Goal: Task Accomplishment & Management: Manage account settings

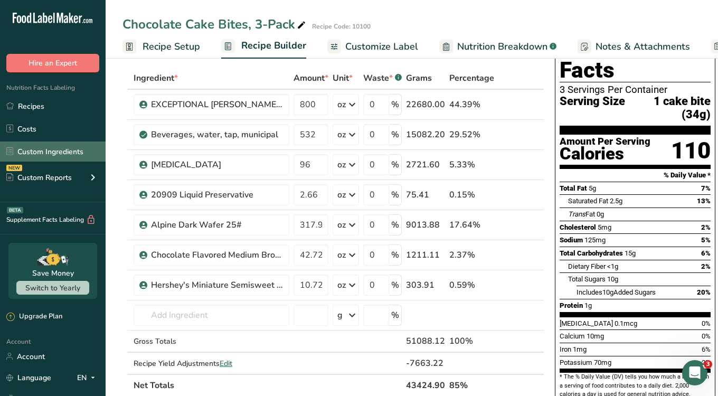
click at [49, 152] on link "Custom Ingredients" at bounding box center [53, 152] width 106 height 20
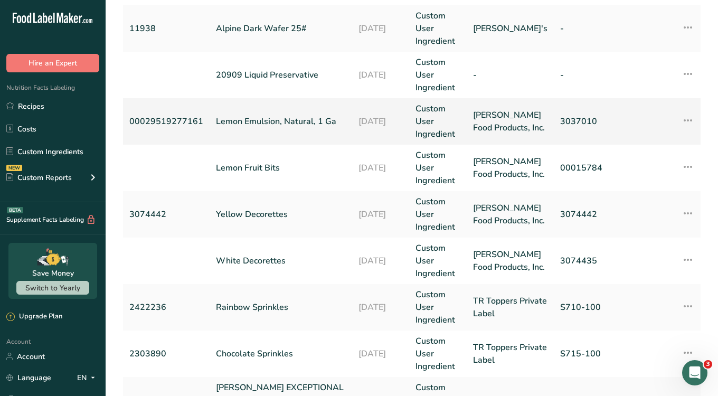
scroll to position [344, 0]
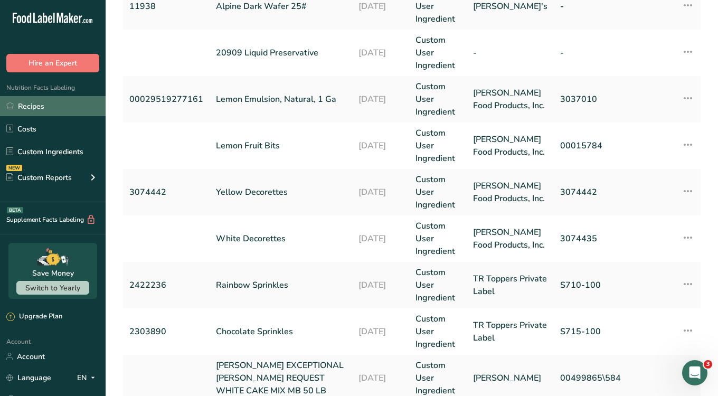
click at [42, 98] on link "Recipes" at bounding box center [53, 106] width 106 height 20
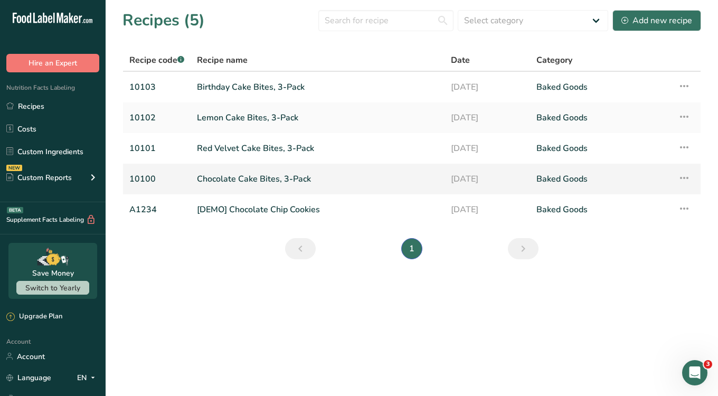
click at [277, 184] on link "Chocolate Cake Bites, 3-Pack" at bounding box center [317, 179] width 241 height 22
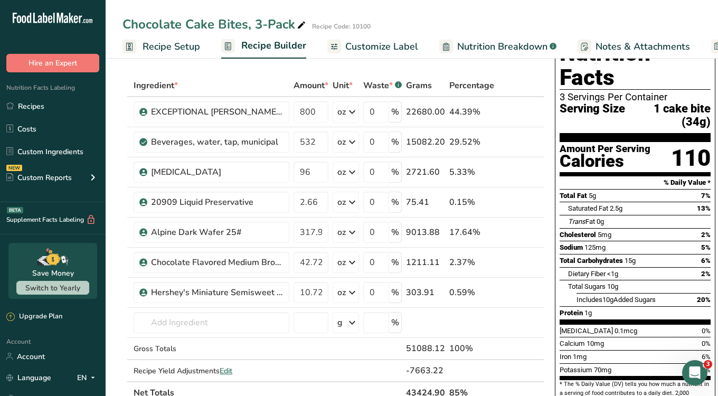
scroll to position [53, 0]
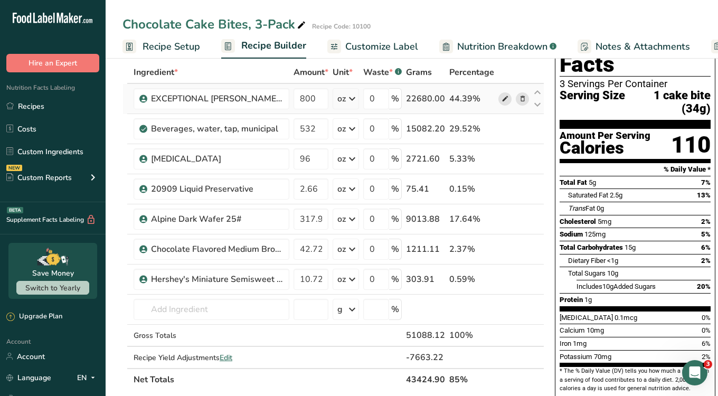
click at [502, 96] on icon at bounding box center [505, 98] width 7 height 11
click at [503, 159] on icon at bounding box center [505, 159] width 7 height 11
click at [502, 158] on icon at bounding box center [505, 159] width 7 height 11
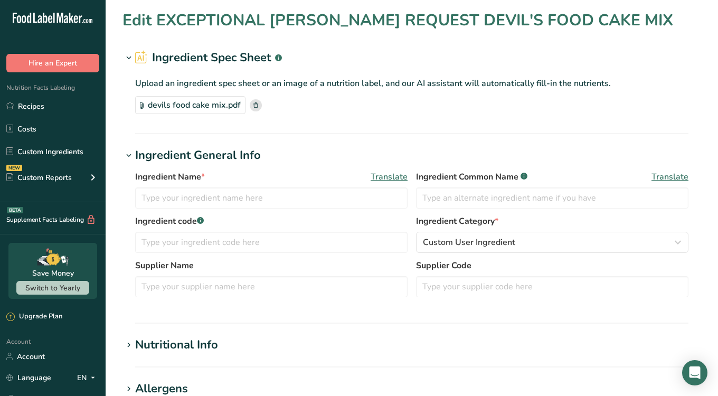
type input "EXCEPTIONAL [PERSON_NAME] REQUEST DEVIL'S FOOD CAKE MIX"
type input "Devil's Food Cake Mix"
type input "Dawn Food Products, Inc."
type input "00495128"
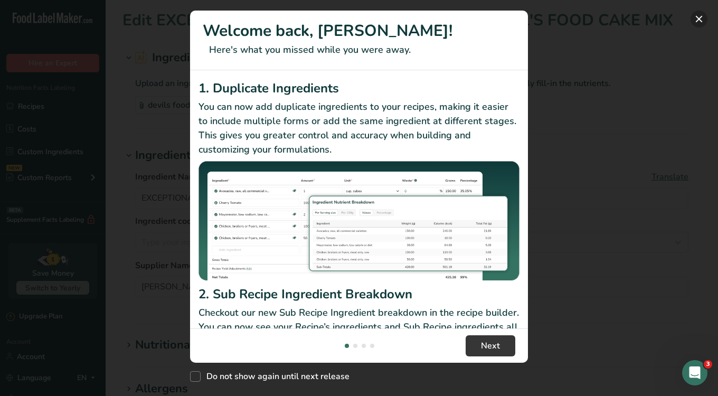
click at [697, 17] on button "New Features" at bounding box center [699, 19] width 17 height 17
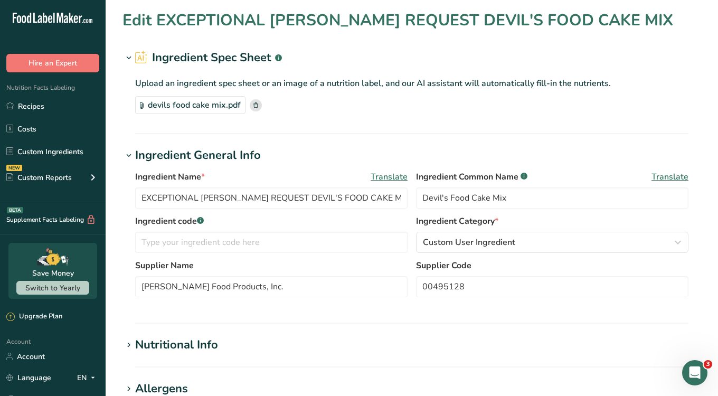
click at [225, 109] on div "devils food cake mix.pdf" at bounding box center [190, 105] width 110 height 18
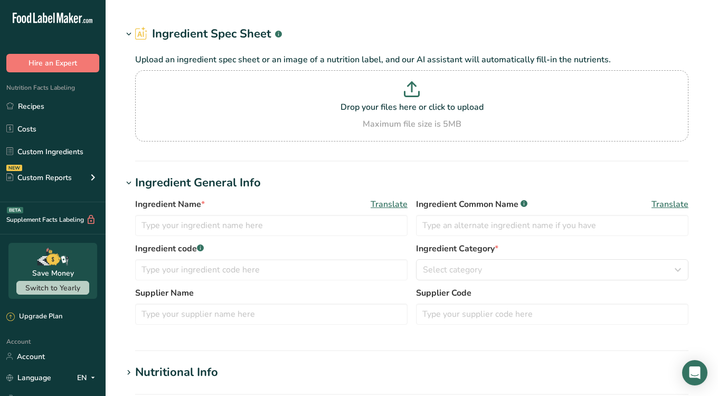
type input "[MEDICAL_DATA]"
type input "[PERSON_NAME] Food Products, Inc."
type input "2505321"
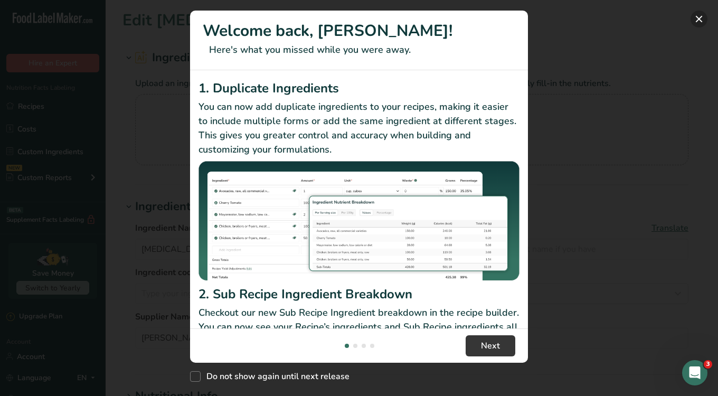
click at [699, 18] on button "New Features" at bounding box center [699, 19] width 17 height 17
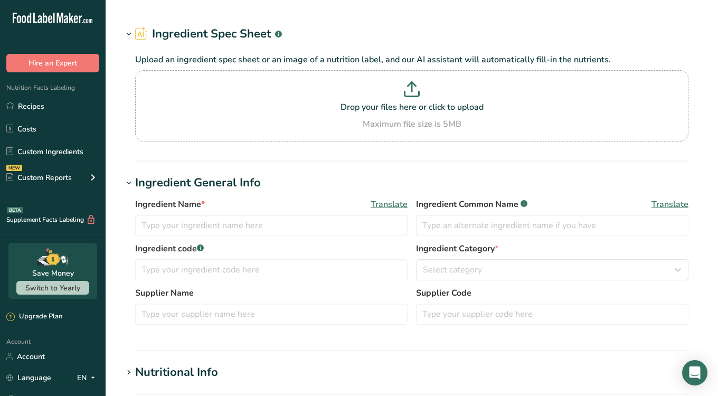
type input "[MEDICAL_DATA]"
type input "[PERSON_NAME] Food Products, Inc."
type input "2505321"
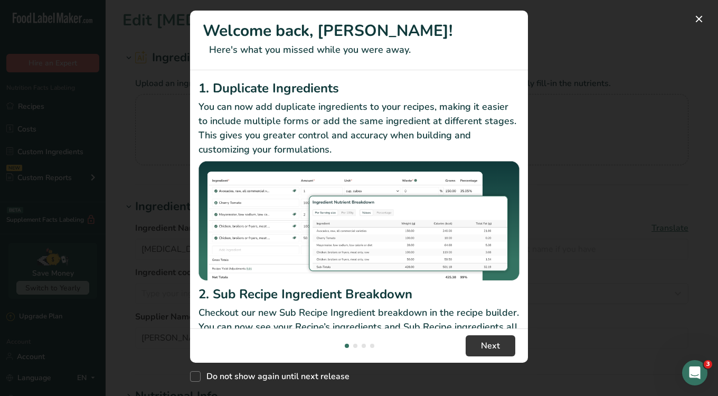
click at [583, 114] on div "New Features" at bounding box center [359, 198] width 718 height 396
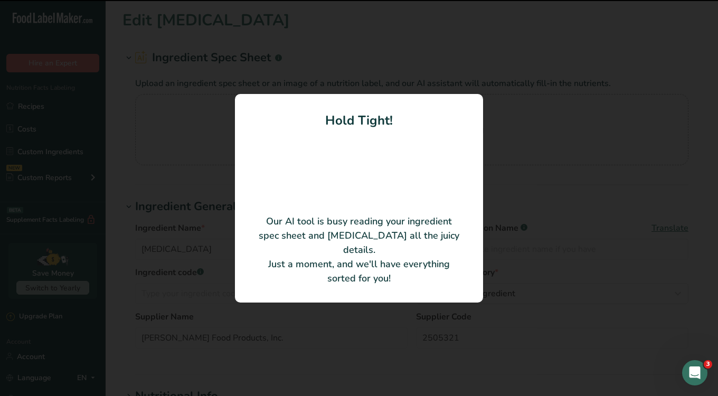
type input "Soybean Vegetable Oil"
type input "2505321"
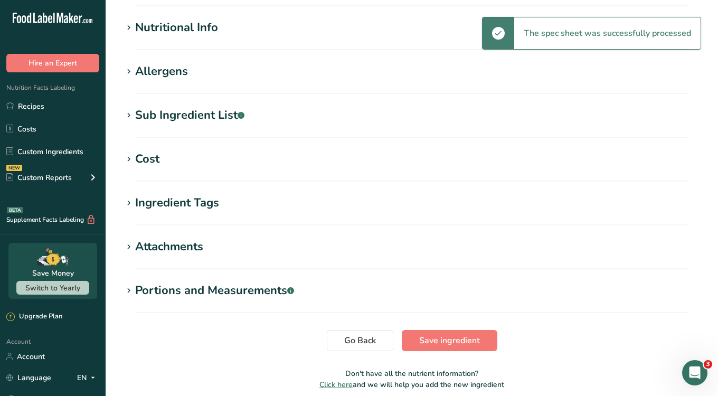
scroll to position [328, 0]
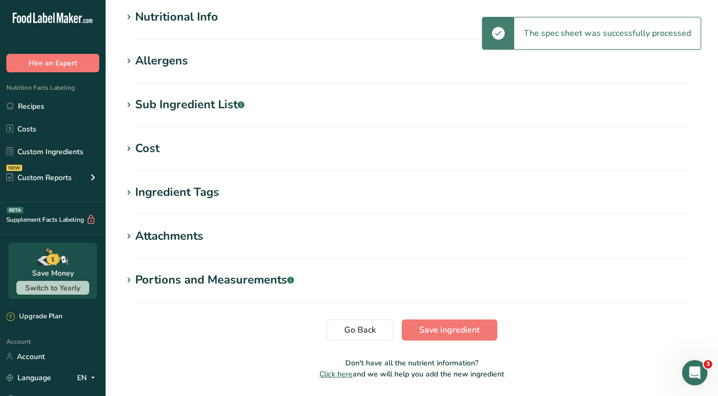
click at [177, 190] on div "Ingredient Tags" at bounding box center [177, 192] width 84 height 17
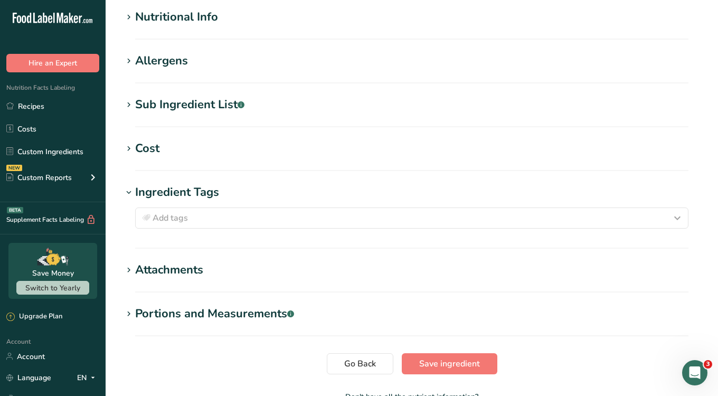
click at [181, 153] on h1 "Cost" at bounding box center [412, 148] width 579 height 17
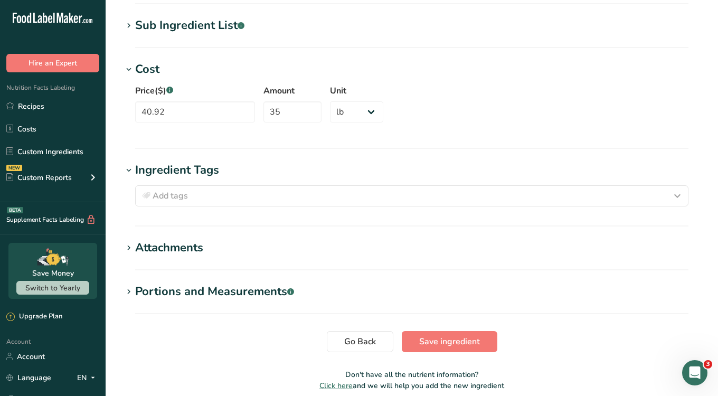
scroll to position [305, 0]
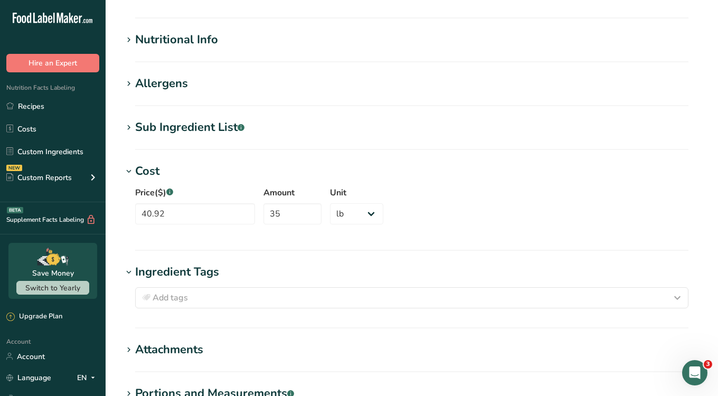
click at [181, 136] on section "Sub Ingredient List .a-a{fill:#347362;}.b-a{fill:#fff;} Translate Soybean Oil" at bounding box center [412, 134] width 579 height 31
click at [186, 122] on div "Sub Ingredient List .a-a{fill:#347362;}.b-a{fill:#fff;}" at bounding box center [189, 127] width 109 height 17
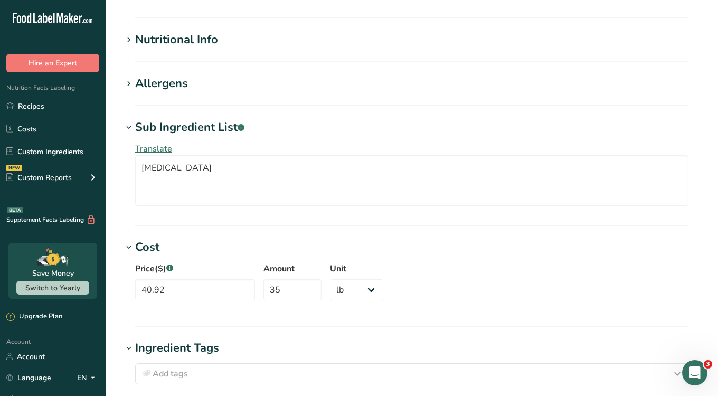
click at [186, 123] on div "Sub Ingredient List .a-a{fill:#347362;}.b-a{fill:#fff;}" at bounding box center [189, 127] width 109 height 17
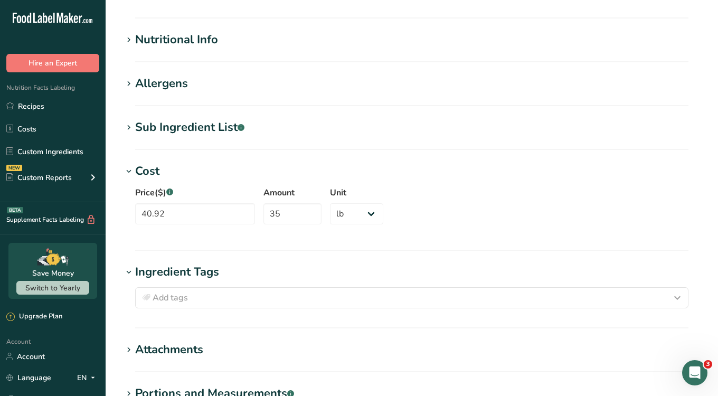
click at [186, 123] on div "Sub Ingredient List .a-a{fill:#347362;}.b-a{fill:#fff;}" at bounding box center [189, 127] width 109 height 17
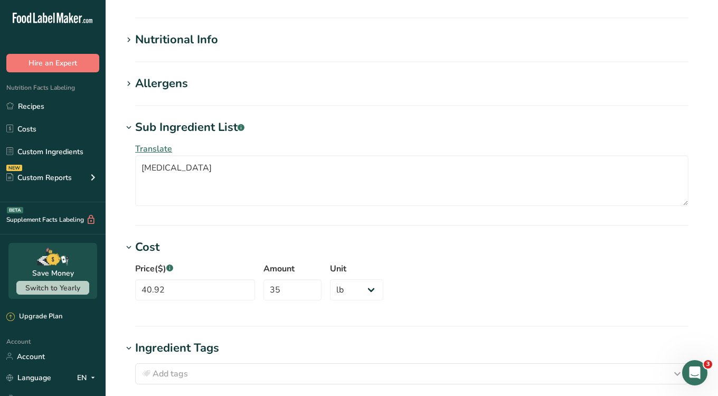
click at [186, 123] on div "Sub Ingredient List .a-a{fill:#347362;}.b-a{fill:#fff;}" at bounding box center [189, 127] width 109 height 17
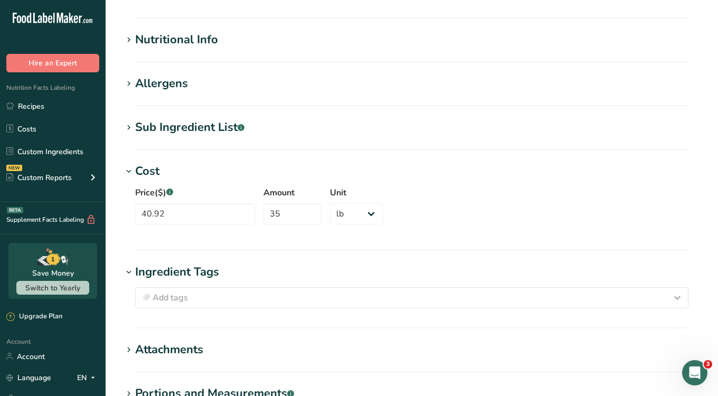
scroll to position [453, 0]
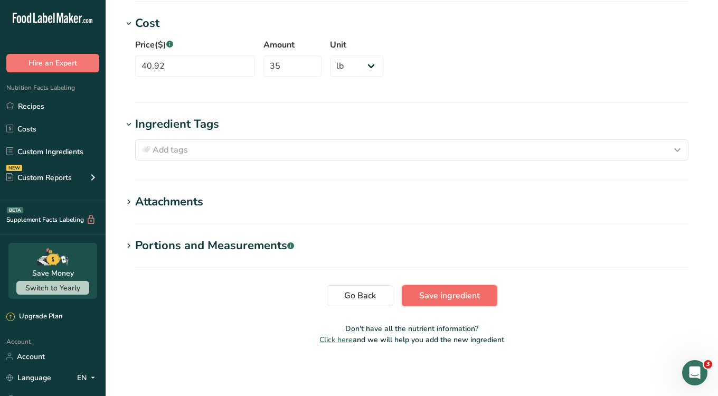
click at [446, 292] on span "Save ingredient" at bounding box center [449, 295] width 61 height 13
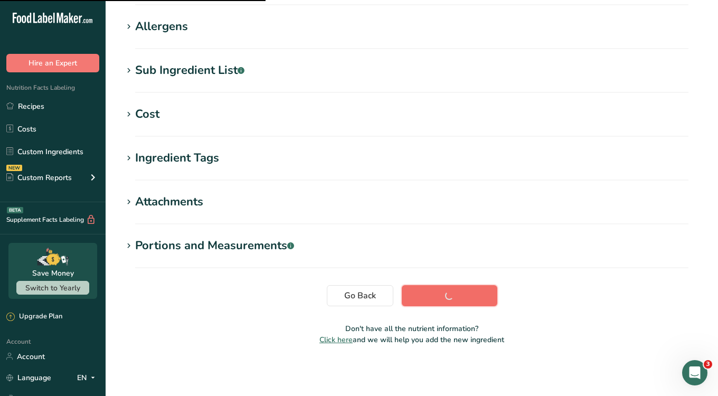
scroll to position [163, 0]
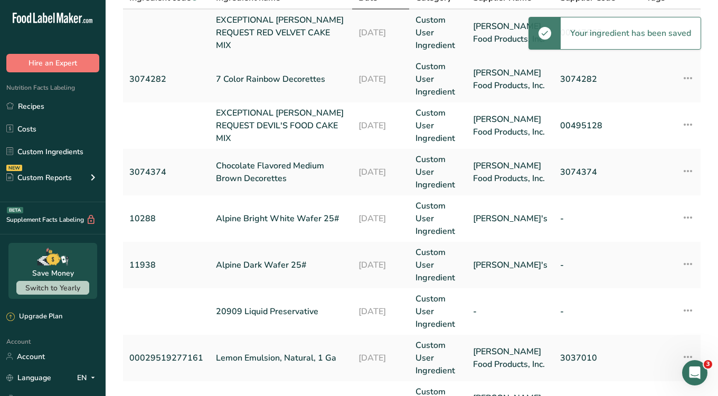
scroll to position [93, 0]
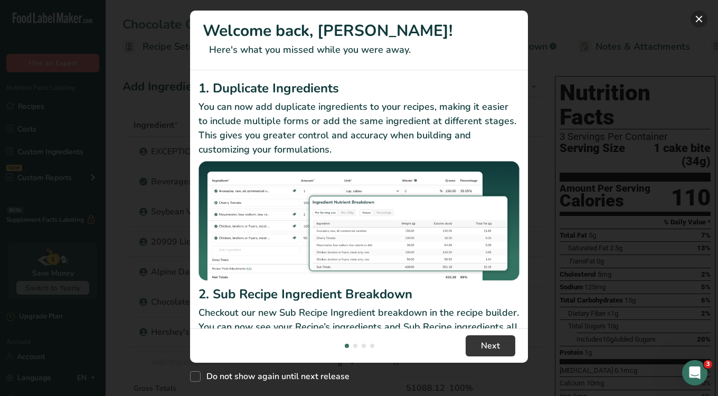
click at [699, 24] on button "New Features" at bounding box center [699, 19] width 17 height 17
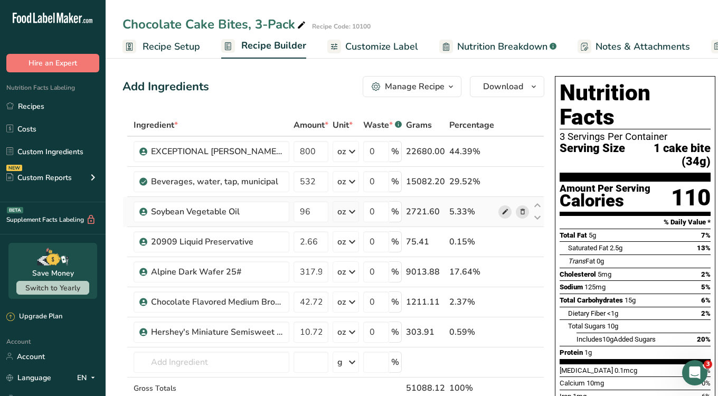
click at [505, 209] on icon at bounding box center [505, 212] width 7 height 11
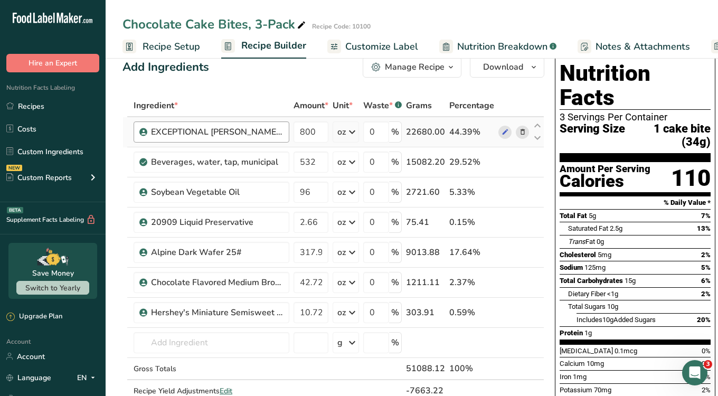
scroll to position [42, 0]
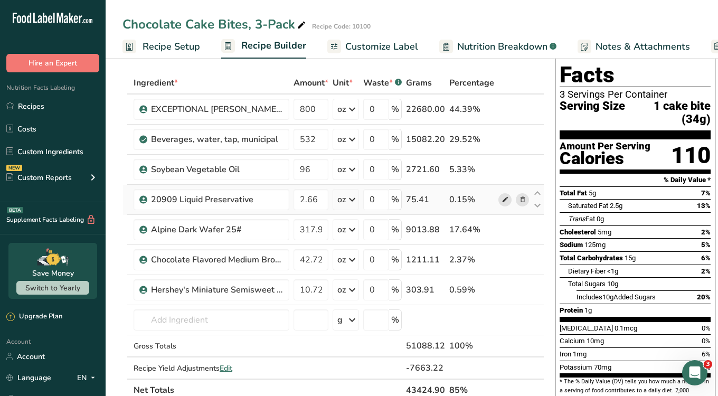
click at [503, 198] on icon at bounding box center [505, 199] width 7 height 11
click at [503, 227] on icon at bounding box center [505, 229] width 7 height 11
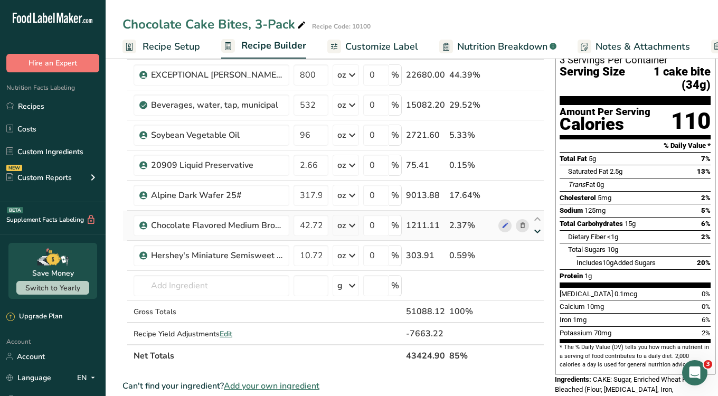
scroll to position [80, 0]
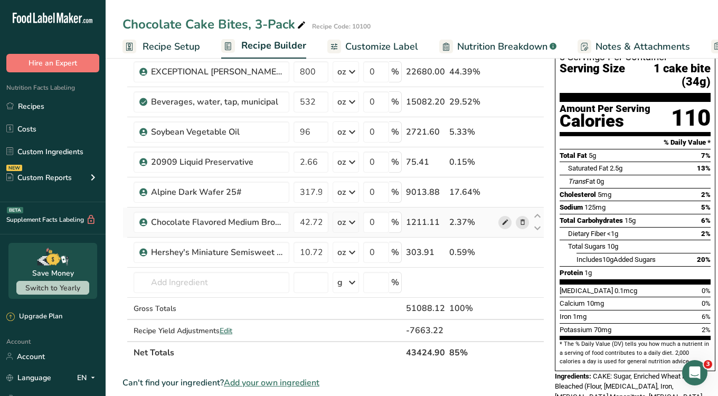
click at [503, 223] on icon at bounding box center [505, 222] width 7 height 11
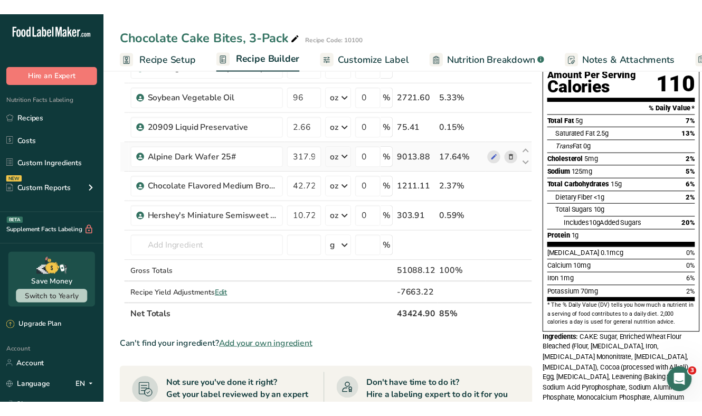
scroll to position [135, 0]
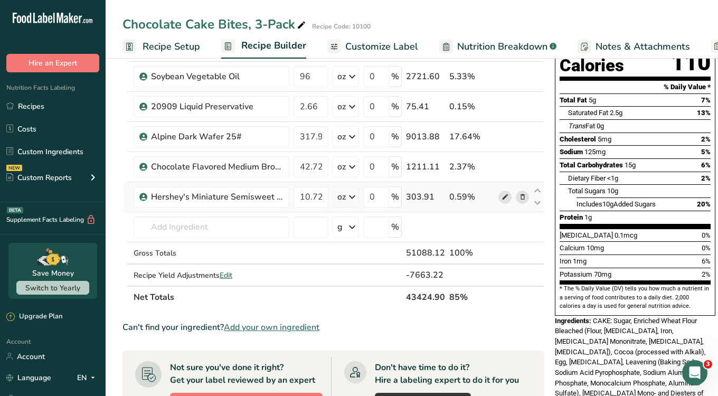
click at [502, 194] on icon at bounding box center [505, 197] width 7 height 11
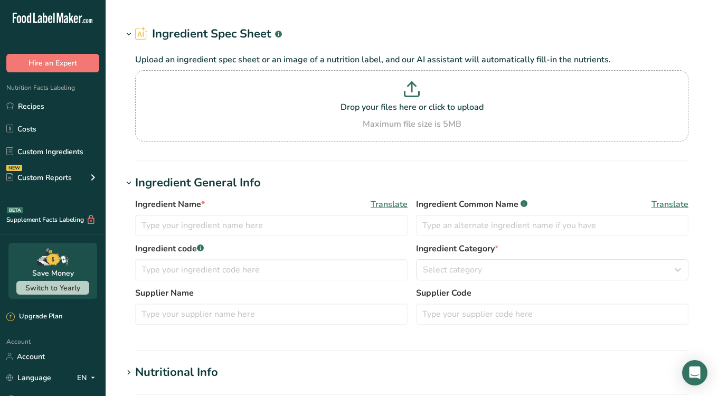
type input "Soybean Vegetable Oil"
type input "2505321"
type input "[PERSON_NAME] Food Products, Inc."
type input "2505321"
type input "20909 Liquid Preservative"
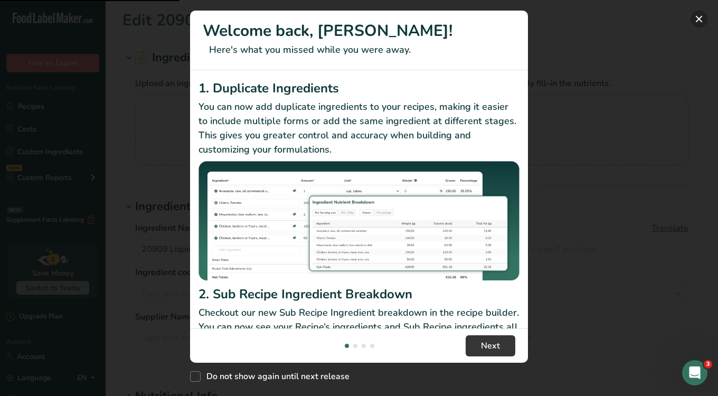
click at [703, 19] on button "New Features" at bounding box center [699, 19] width 17 height 17
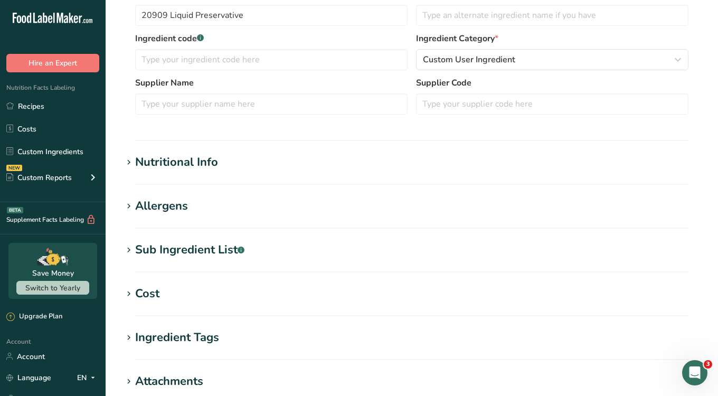
scroll to position [275, 0]
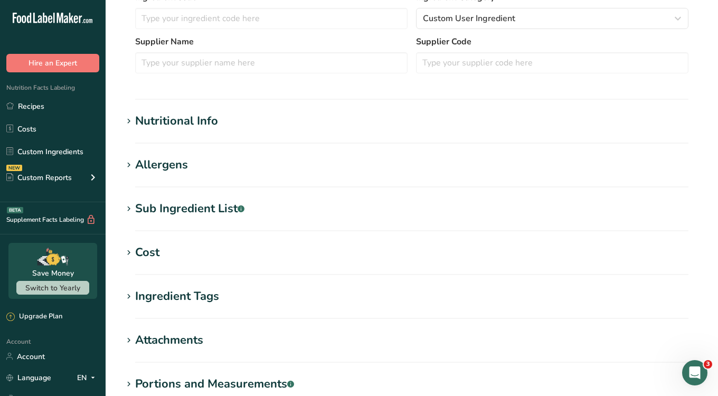
click at [217, 138] on section "Nutritional Info Serving Size .a-a{fill:#347362;}.b-a{fill:#fff;} Add ingredien…" at bounding box center [412, 128] width 579 height 31
click at [209, 130] on section "Nutritional Info Serving Size .a-a{fill:#347362;}.b-a{fill:#fff;} Add ingredien…" at bounding box center [412, 128] width 579 height 31
click at [196, 121] on div "Nutritional Info" at bounding box center [176, 121] width 83 height 17
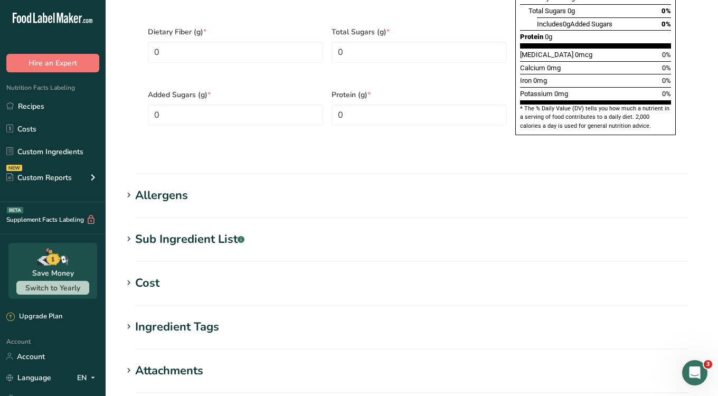
click at [229, 187] on h1 "Allergens" at bounding box center [412, 195] width 579 height 17
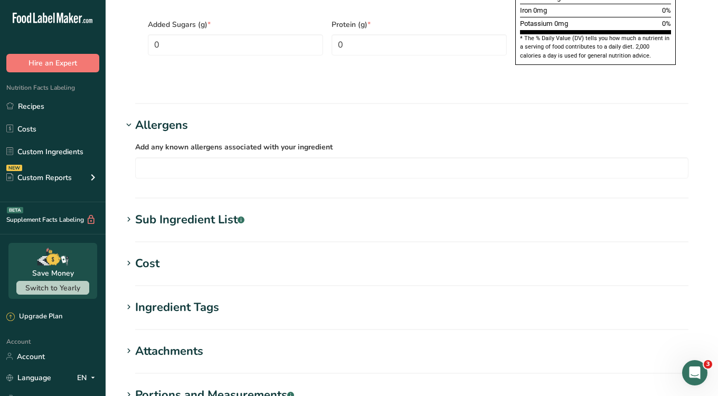
scroll to position [819, 0]
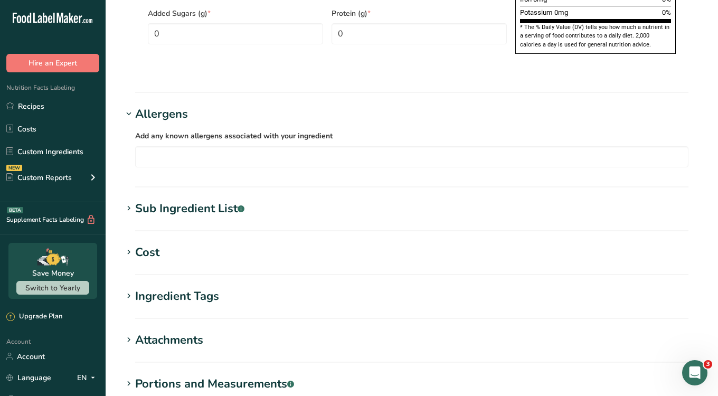
click at [214, 200] on div "Sub Ingredient List .a-a{fill:#347362;}.b-a{fill:#fff;}" at bounding box center [189, 208] width 109 height 17
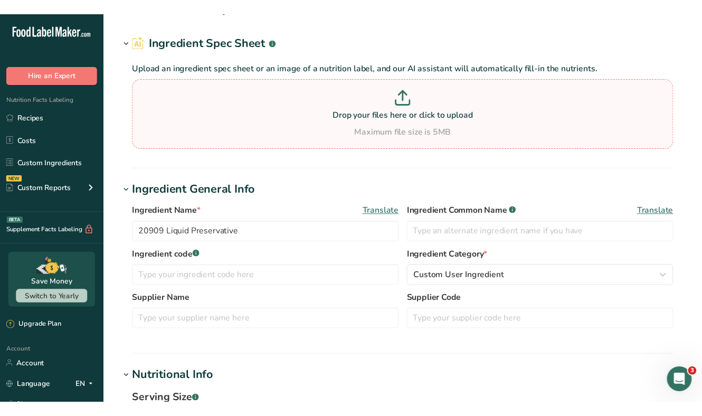
scroll to position [0, 0]
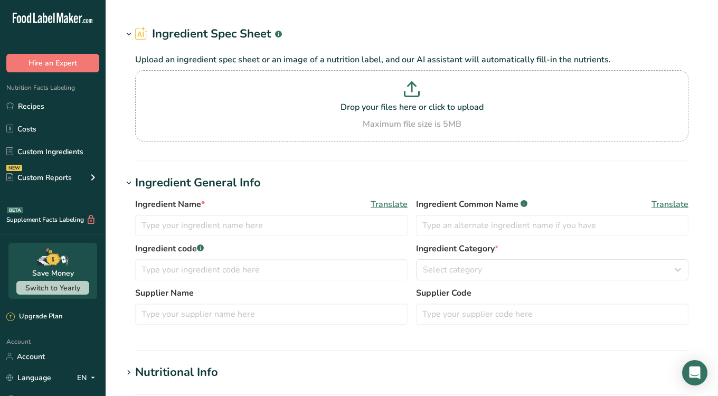
type input "Alpine Dark Wafer 25#"
type input "11938"
type input "[PERSON_NAME]'s"
type input "100"
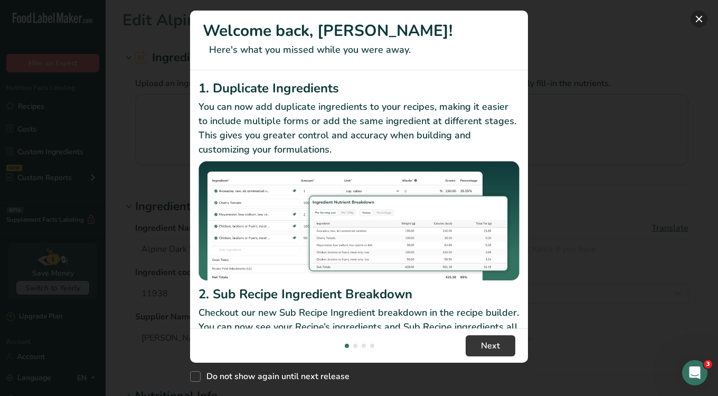
click at [700, 21] on button "New Features" at bounding box center [699, 19] width 17 height 17
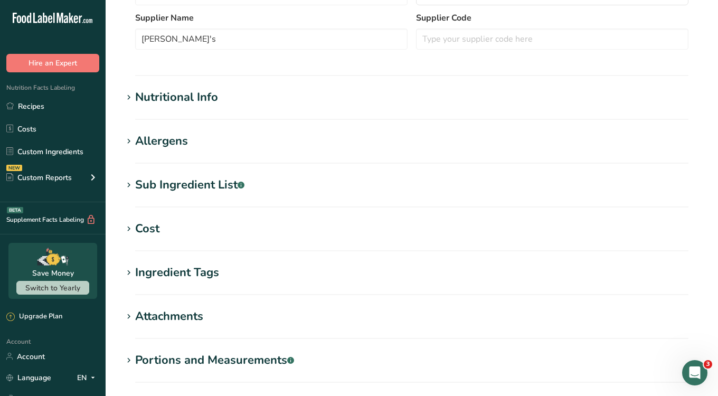
scroll to position [300, 0]
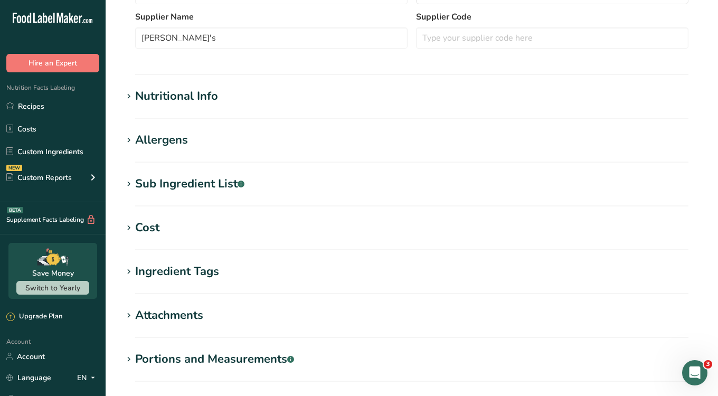
click at [373, 103] on h1 "Nutritional Info" at bounding box center [412, 96] width 579 height 17
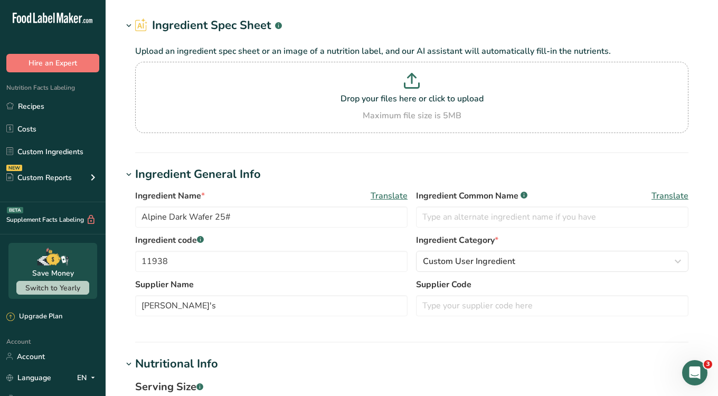
scroll to position [0, 0]
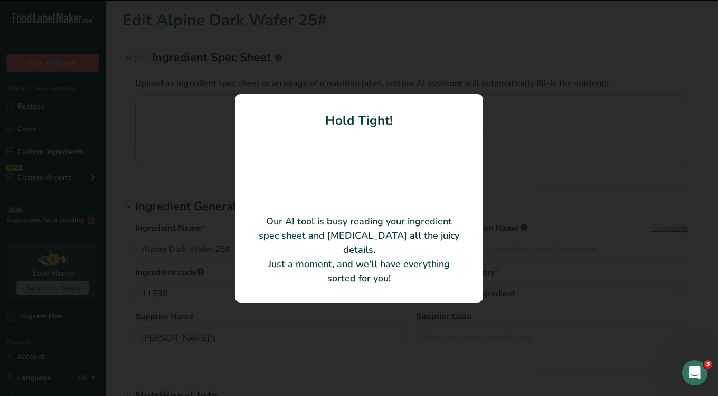
type input "Alpine Dark Wafer"
type input "Clasen Quality Chocolate, Inc."
type KJ "2237.23"
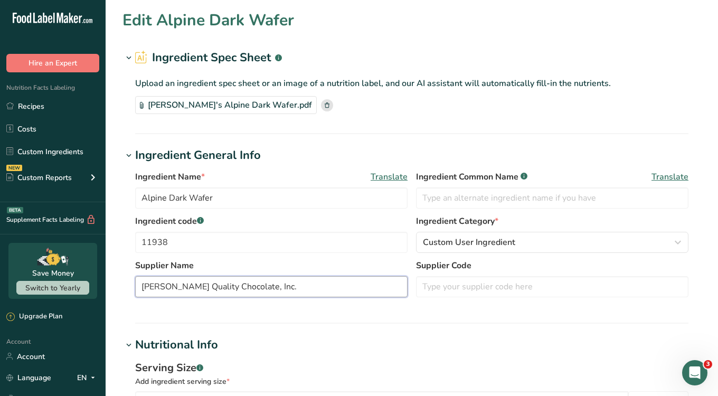
drag, startPoint x: 257, startPoint y: 286, endPoint x: 139, endPoint y: 288, distance: 117.8
click at [139, 288] on input "Clasen Quality Chocolate, Inc." at bounding box center [271, 286] width 273 height 21
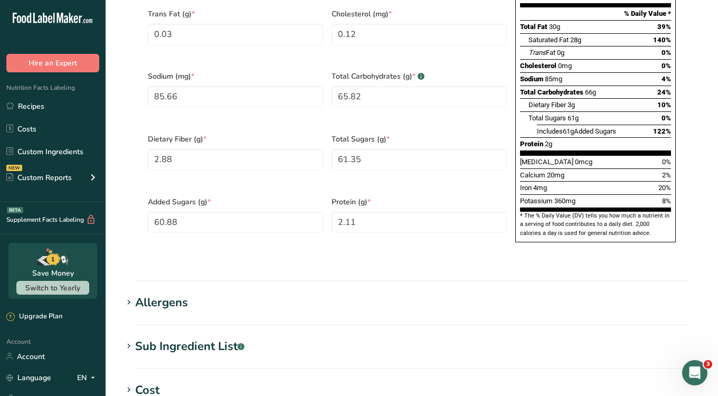
scroll to position [550, 0]
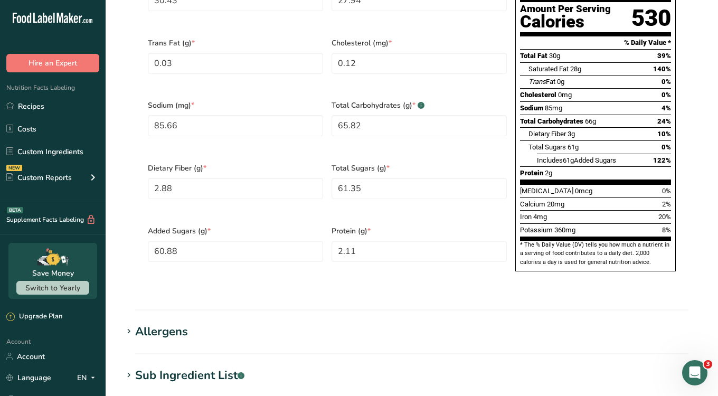
type input "Linnea's"
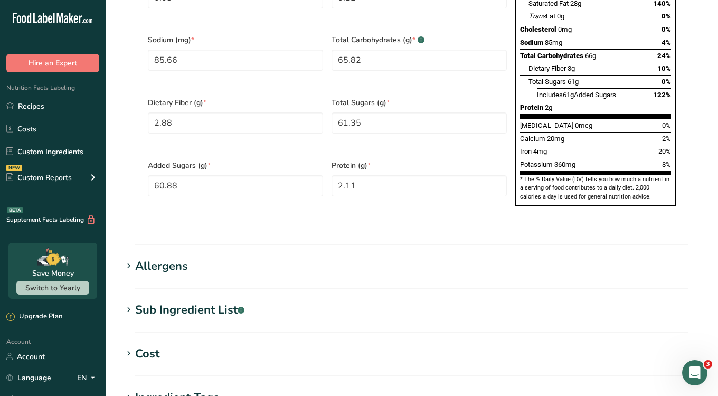
scroll to position [831, 0]
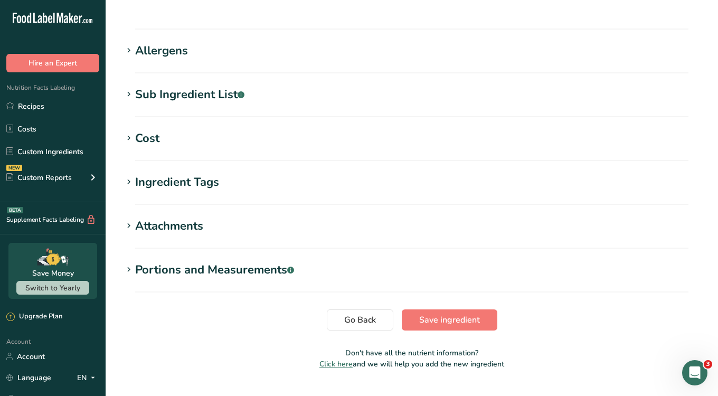
click at [177, 130] on h1 "Cost" at bounding box center [412, 138] width 579 height 17
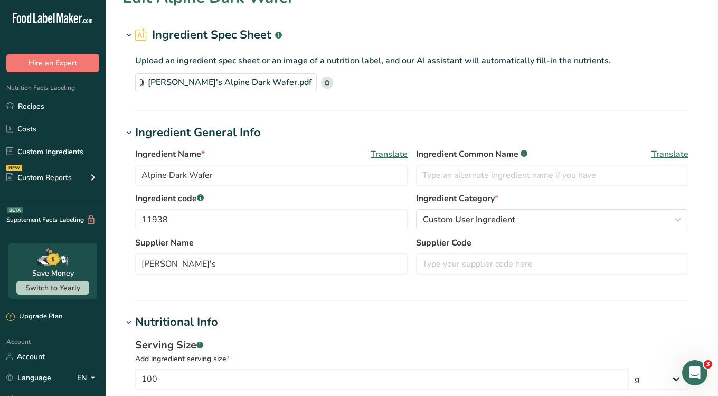
scroll to position [0, 0]
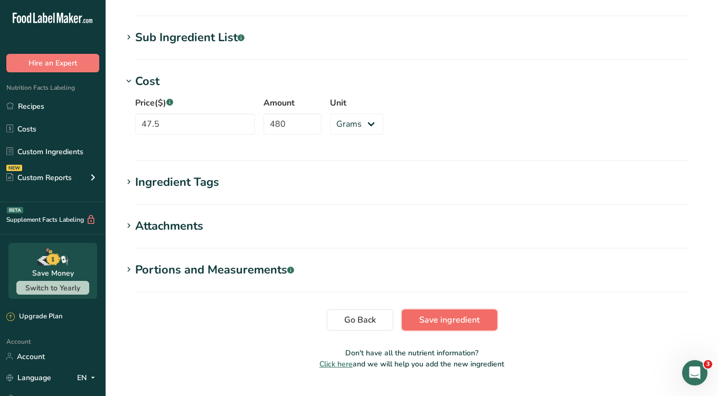
click at [448, 314] on span "Save ingredient" at bounding box center [449, 320] width 61 height 13
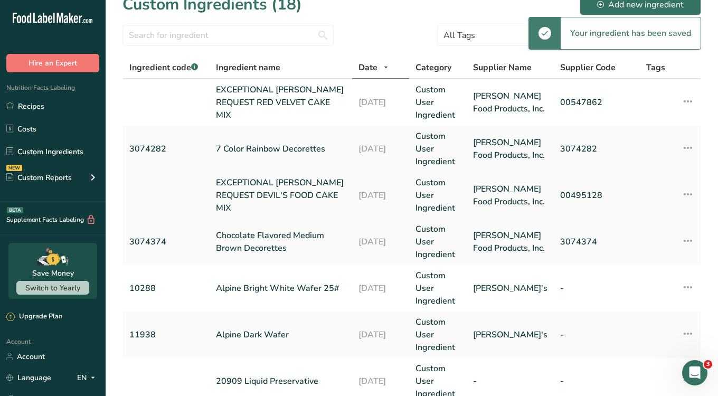
scroll to position [31, 0]
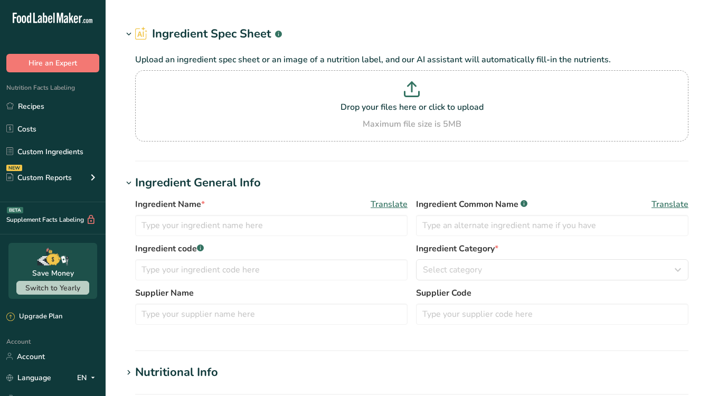
type input "Chocolate Flavored Medium Brown Decorettes"
type input "3074374"
type input "[PERSON_NAME] Food Products, Inc."
type input "3074374"
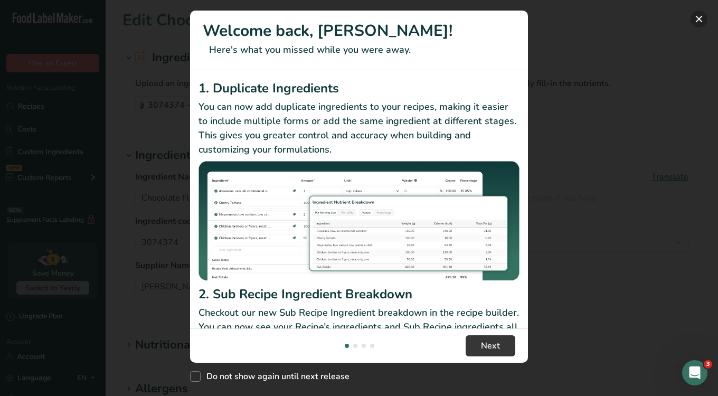
click at [695, 15] on button "New Features" at bounding box center [699, 19] width 17 height 17
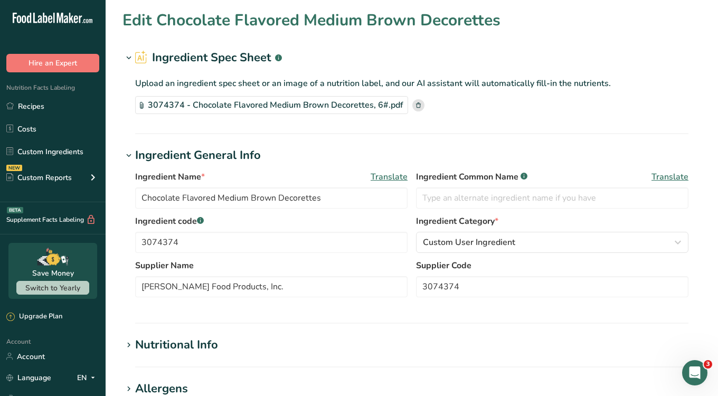
click at [317, 101] on div "3074374 - Chocolate Flavored Medium Brown Decorettes, 6#.pdf" at bounding box center [271, 105] width 273 height 18
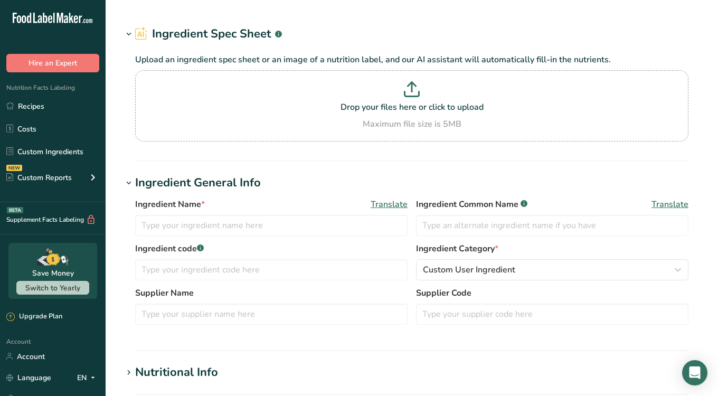
type input "Hershey's Miniature Semisweet Chocolate Chip Stir-Ins"
type input "3400061225"
type input "Hershey Chocolate Co. (Granite City, IL) HERSHEY CHOCOLATE U.S.A."
type input "115070"
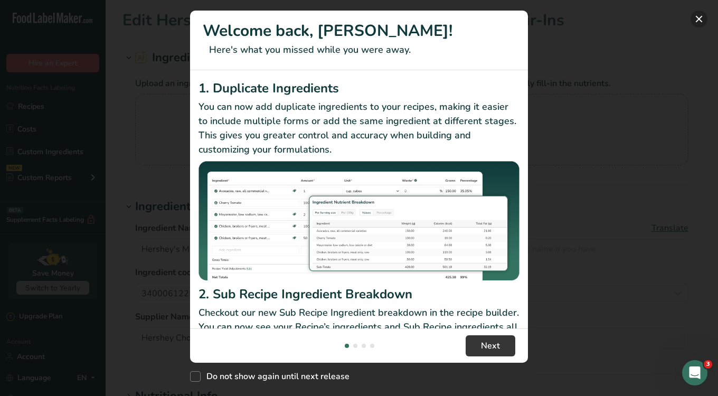
click at [702, 17] on button "New Features" at bounding box center [699, 19] width 17 height 17
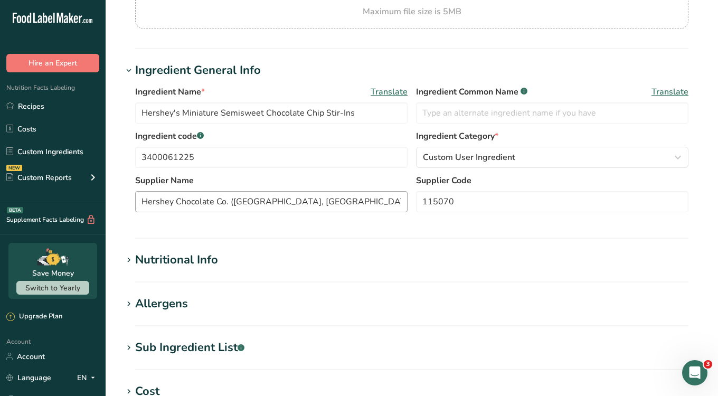
scroll to position [251, 0]
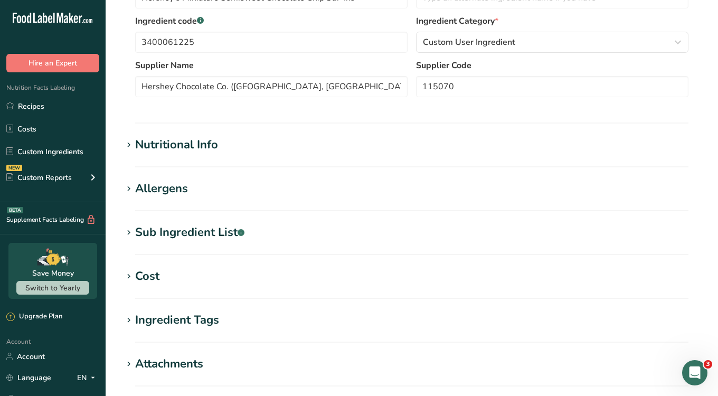
click at [258, 134] on section "Edit Hershey's Miniature Semisweet Chocolate Chip Stir-Ins Ingredient Spec Shee…" at bounding box center [412, 137] width 613 height 776
click at [251, 144] on h1 "Nutritional Info" at bounding box center [412, 144] width 579 height 17
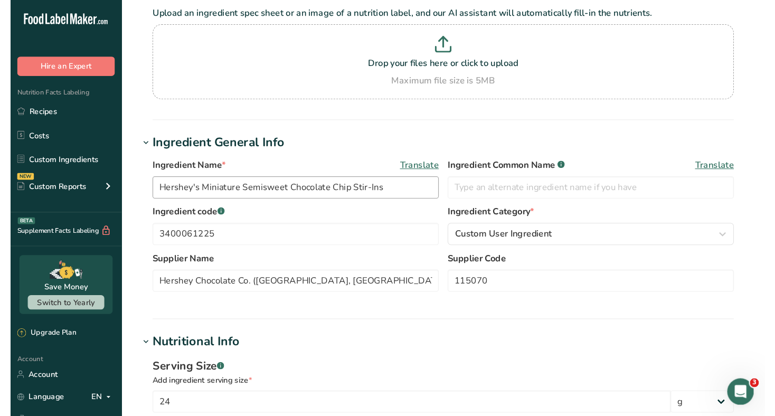
scroll to position [113, 0]
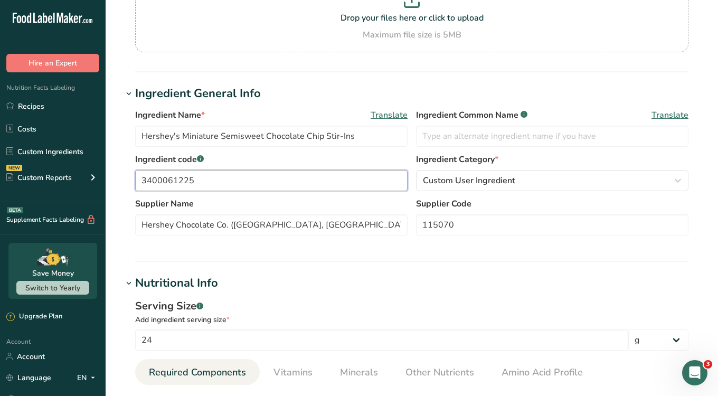
click at [164, 189] on input "3400061225" at bounding box center [271, 180] width 273 height 21
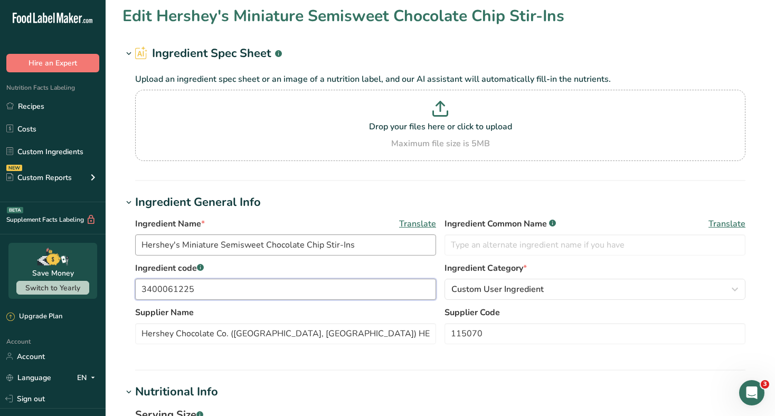
scroll to position [0, 0]
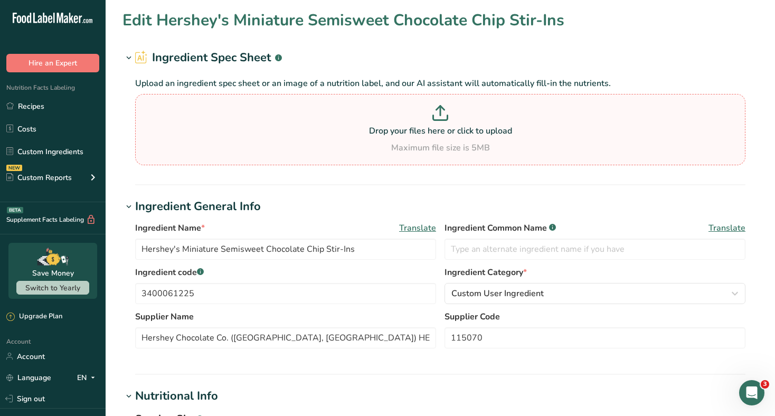
click at [439, 121] on p at bounding box center [440, 115] width 605 height 20
click at [439, 121] on input "Drop your files here or click to upload Maximum file size is 5MB" at bounding box center [440, 129] width 611 height 71
type input "C:\fakepath\Screenshot 2025-08-23 at 7.24.20 PM.png"
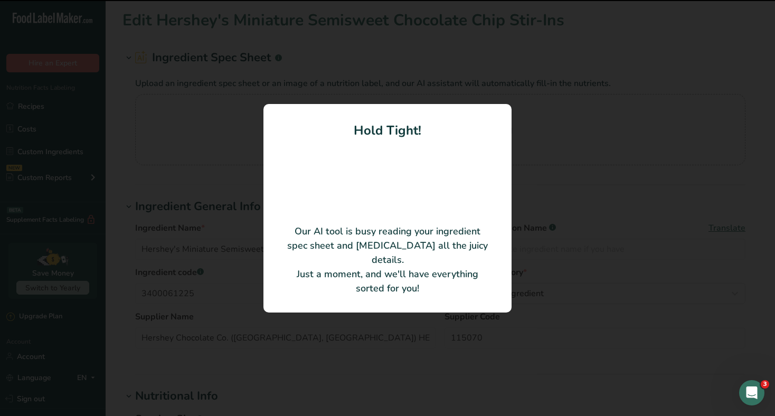
type input "Semi-Sweet Chocolate"
type input "Hershey Chocolate Co."
type Fat "4"
type Fat "0"
type Sugars "0"
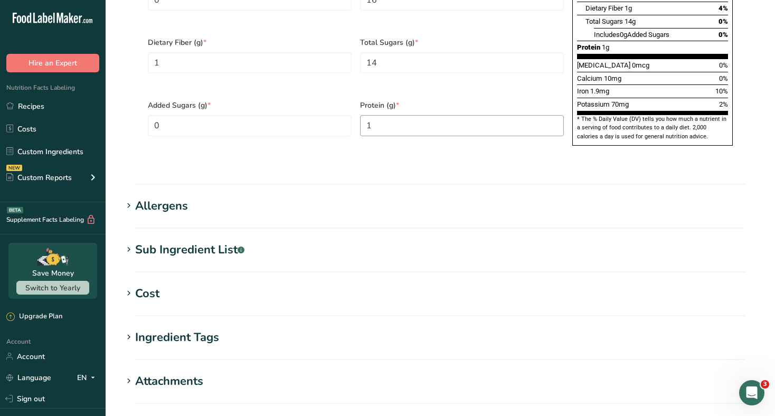
scroll to position [783, 0]
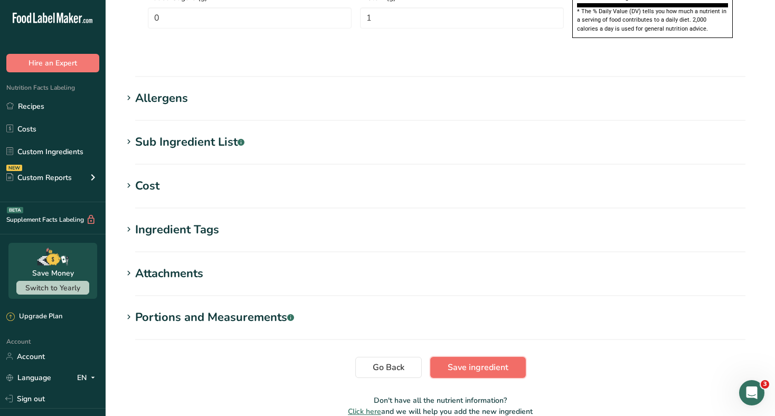
click at [464, 361] on span "Save ingredient" at bounding box center [478, 367] width 61 height 13
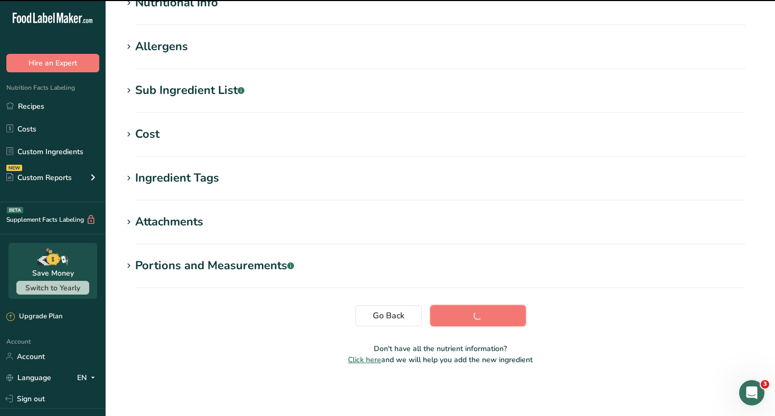
scroll to position [0, 0]
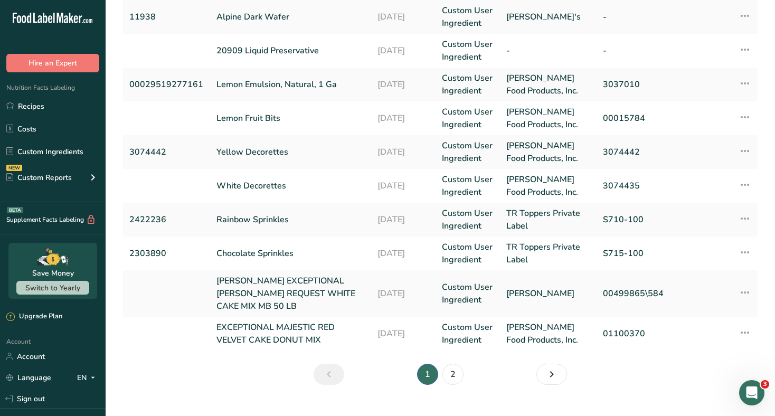
scroll to position [284, 0]
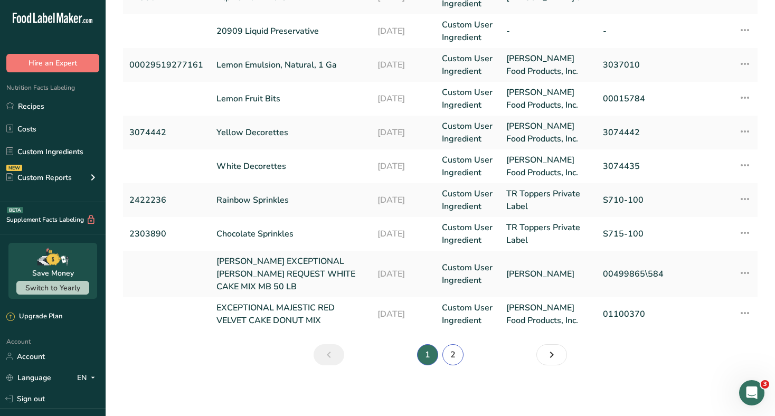
click at [453, 348] on link "2" at bounding box center [453, 354] width 21 height 21
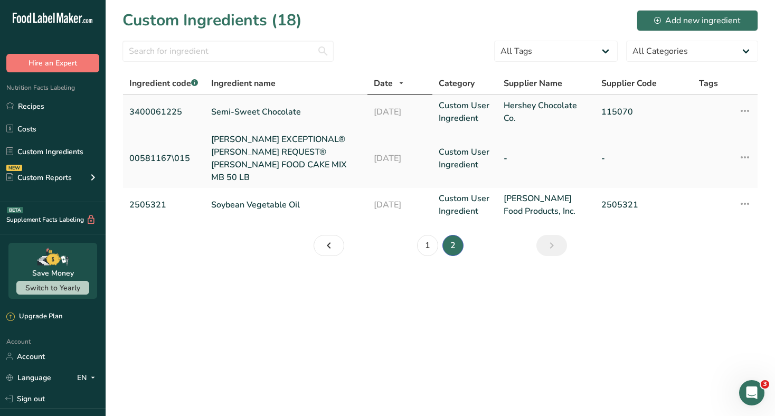
click at [245, 109] on link "Semi-Sweet Chocolate" at bounding box center [286, 112] width 150 height 13
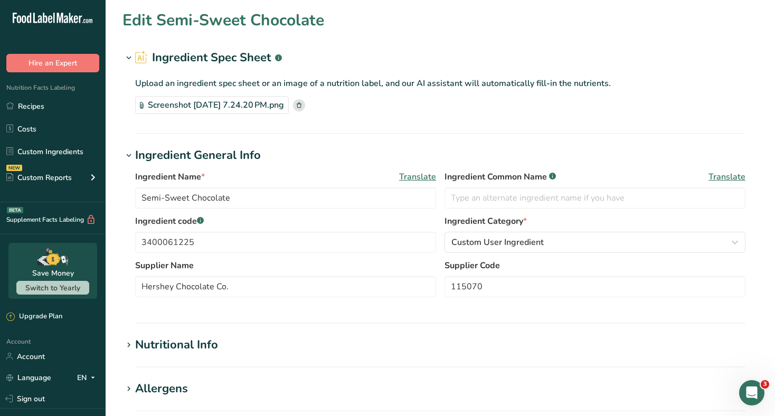
click at [258, 106] on div "Screenshot 2025-08-23 at 7.24.20 PM.png" at bounding box center [212, 105] width 154 height 18
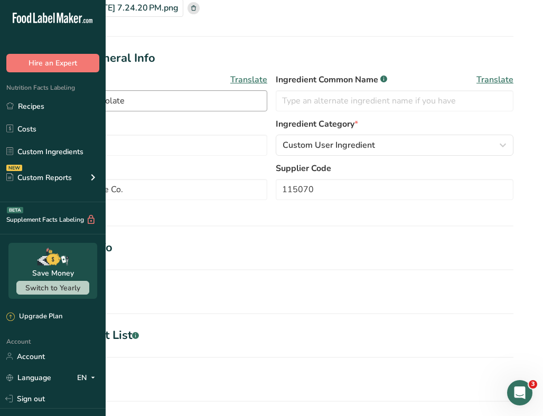
scroll to position [120, 0]
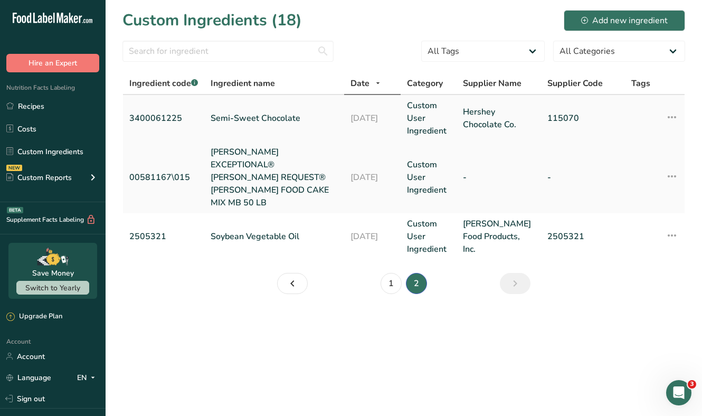
click at [264, 126] on td "Semi-Sweet Chocolate" at bounding box center [274, 118] width 140 height 46
click at [257, 116] on link "Semi-Sweet Chocolate" at bounding box center [274, 118] width 127 height 13
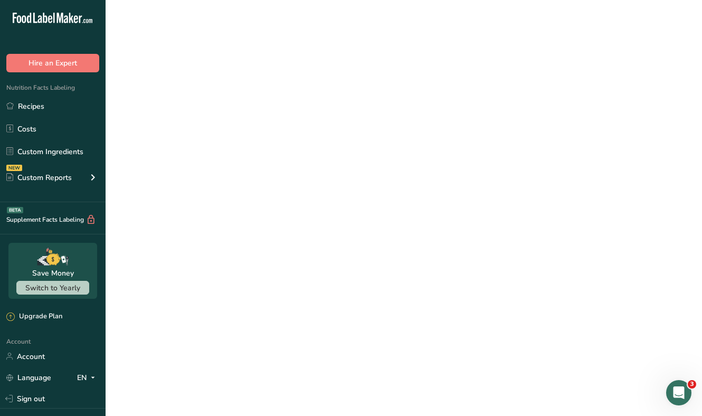
select select "5"
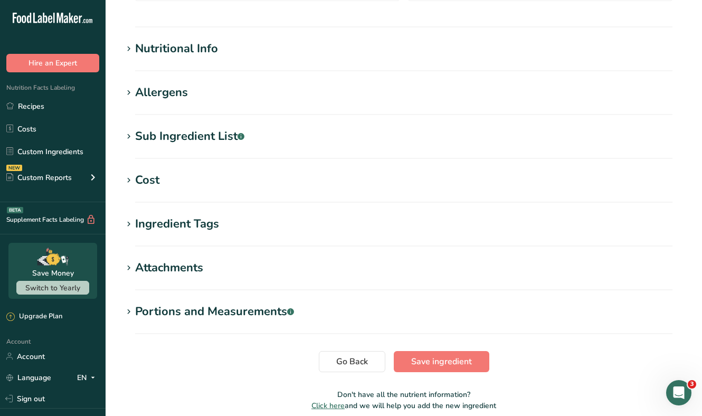
scroll to position [342, 0]
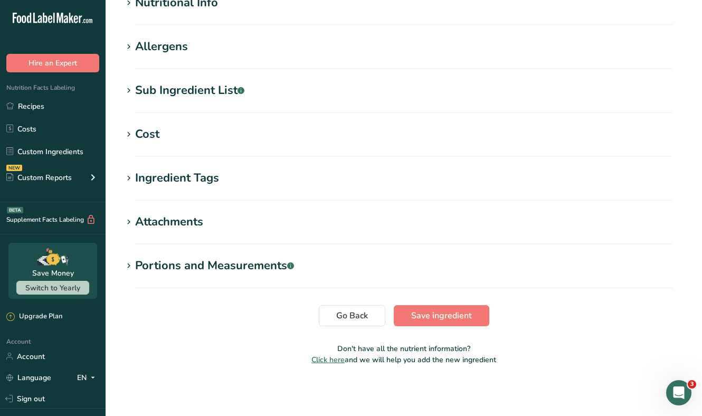
click at [287, 129] on h1 "Cost" at bounding box center [404, 134] width 563 height 17
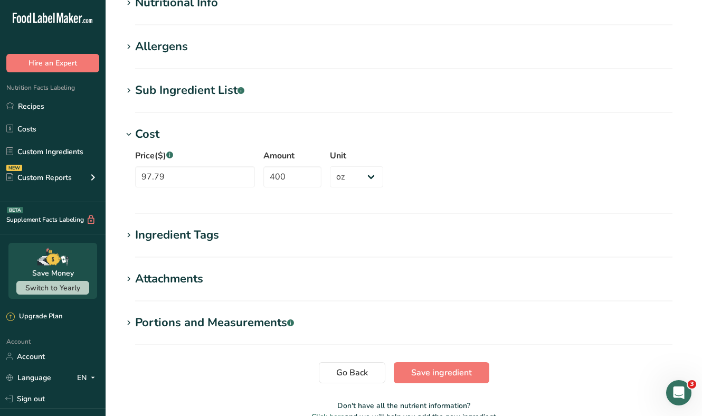
click at [269, 129] on h1 "Cost" at bounding box center [404, 134] width 563 height 17
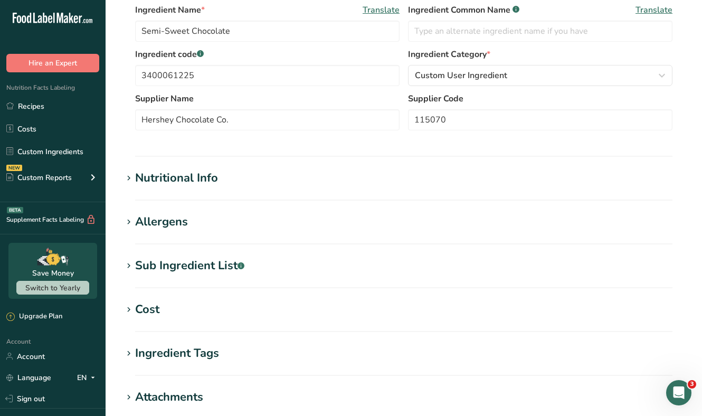
scroll to position [0, 0]
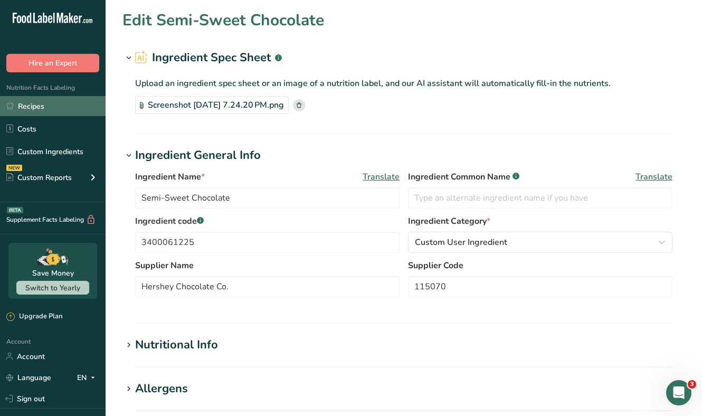
click at [46, 105] on link "Recipes" at bounding box center [53, 106] width 106 height 20
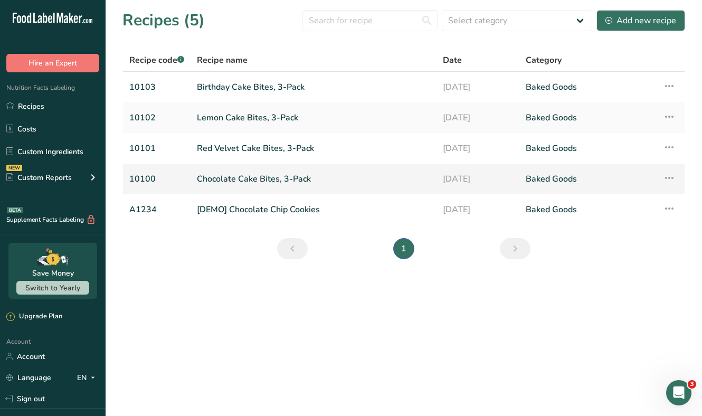
click at [252, 173] on link "Chocolate Cake Bites, 3-Pack" at bounding box center [313, 179] width 233 height 22
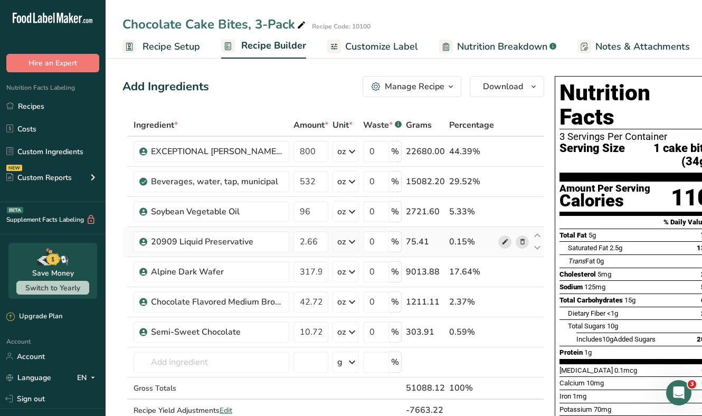
click at [502, 242] on icon at bounding box center [505, 242] width 7 height 11
click at [504, 273] on icon at bounding box center [505, 272] width 7 height 11
click at [504, 304] on icon at bounding box center [505, 302] width 7 height 11
click at [502, 330] on icon at bounding box center [505, 332] width 7 height 11
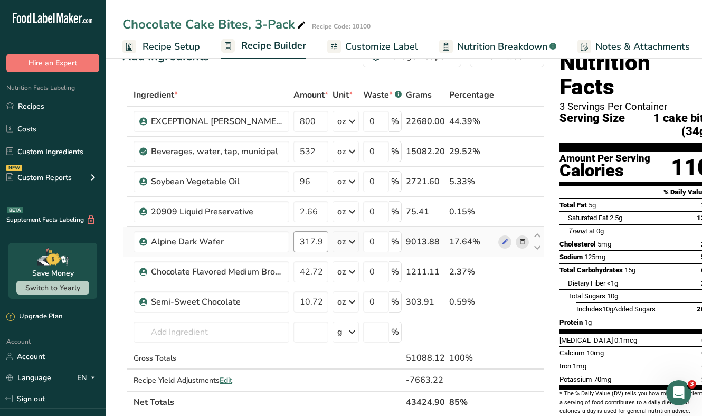
scroll to position [31, 0]
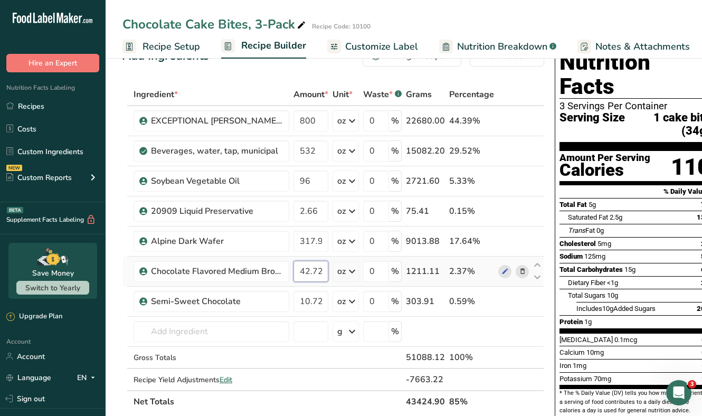
click at [317, 271] on input "42.72" at bounding box center [311, 271] width 35 height 21
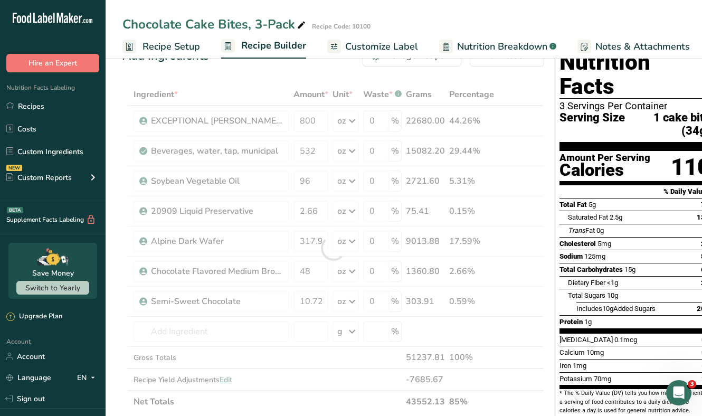
click at [546, 331] on div "Add Ingredients Manage Recipe Delete Recipe Duplicate Recipe Scale Recipe Save …" at bounding box center [337, 405] width 428 height 728
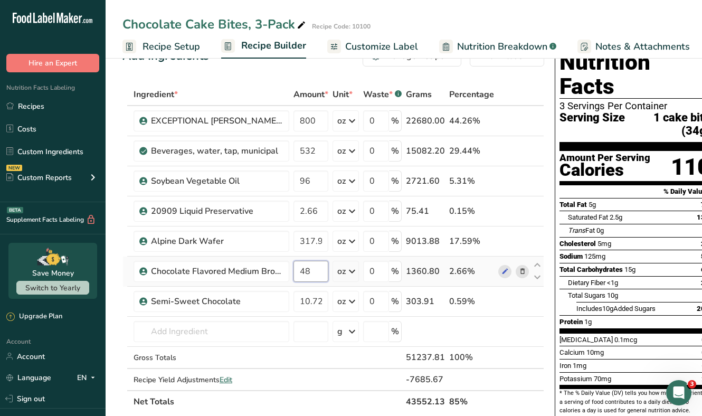
click at [310, 270] on input "48" at bounding box center [311, 271] width 35 height 21
type input "4"
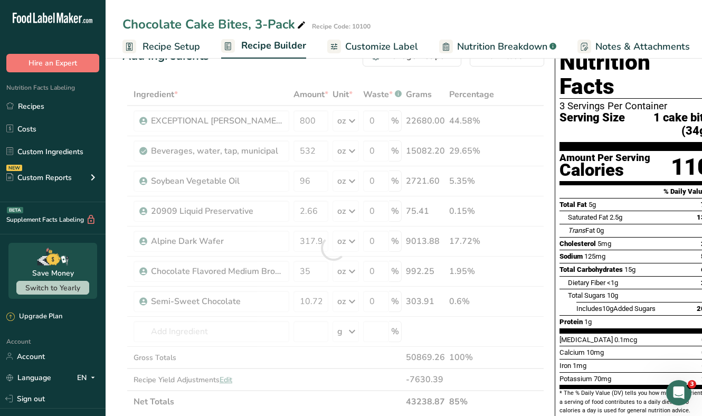
click at [546, 236] on div "Add Ingredients Manage Recipe Delete Recipe Duplicate Recipe Scale Recipe Save …" at bounding box center [337, 421] width 428 height 760
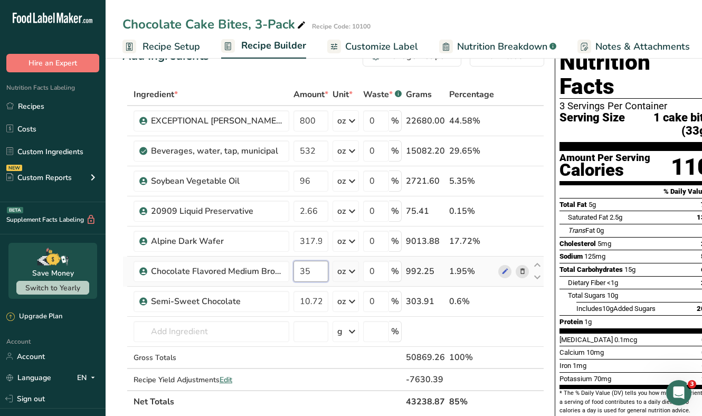
click at [315, 272] on input "35" at bounding box center [311, 271] width 35 height 21
click at [548, 271] on div "Add Ingredients Manage Recipe Delete Recipe Duplicate Recipe Scale Recipe Save …" at bounding box center [337, 421] width 428 height 760
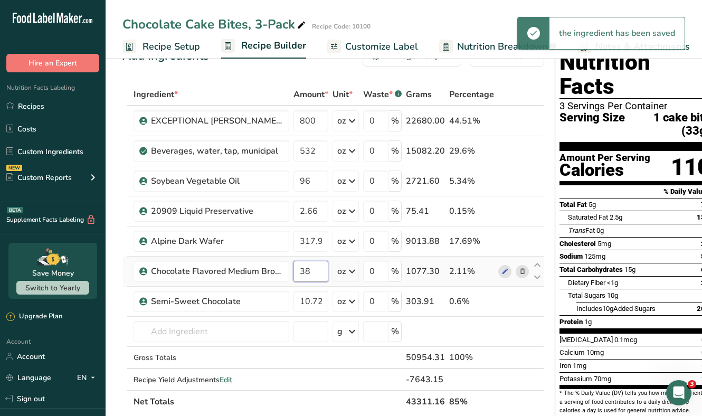
click at [314, 269] on input "38" at bounding box center [311, 271] width 35 height 21
type input "3"
type input "5"
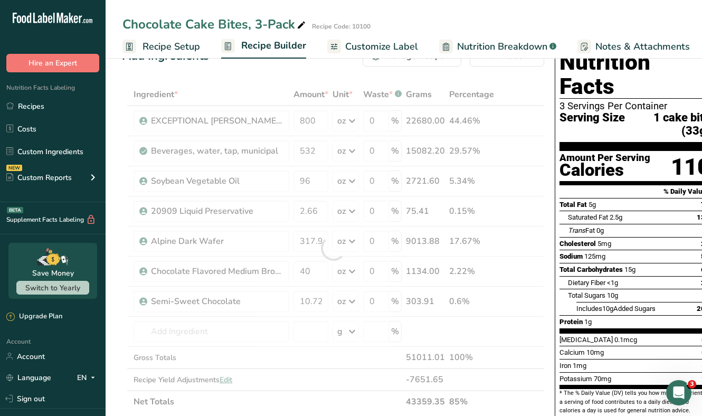
click at [551, 271] on div "Nutrition Facts 3 Servings Per Container Serving Size 1 cake bite (33g) Amount …" at bounding box center [635, 418] width 169 height 754
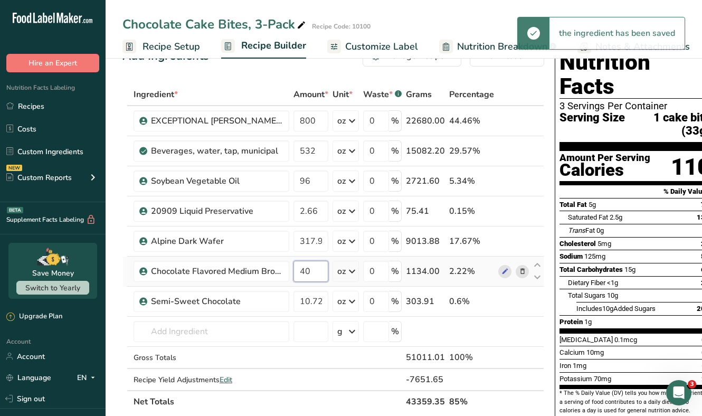
click at [321, 274] on input "40" at bounding box center [311, 271] width 35 height 21
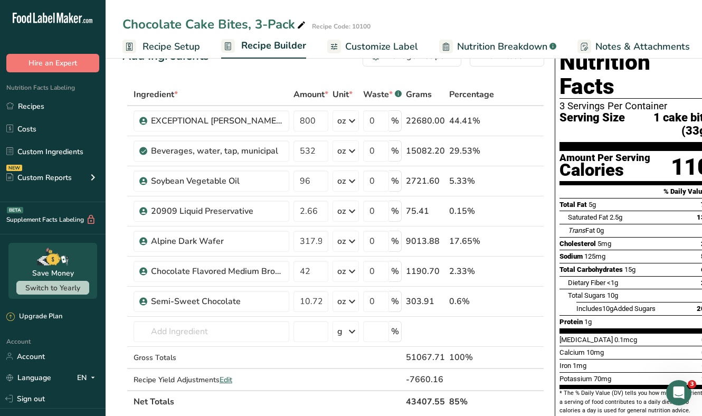
click at [551, 273] on div "Nutrition Facts 3 Servings Per Container Serving Size 1 cake bite (33g) Amount …" at bounding box center [635, 418] width 169 height 754
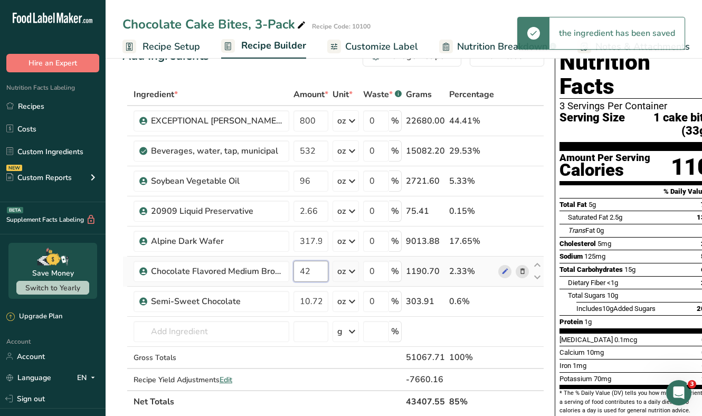
click at [304, 269] on input "42" at bounding box center [311, 271] width 35 height 21
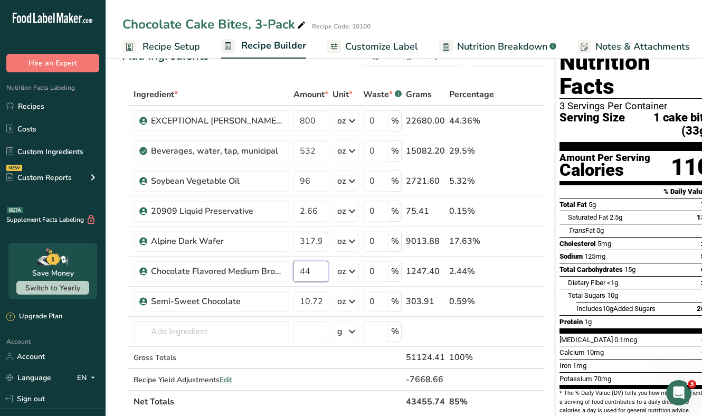
type input "44"
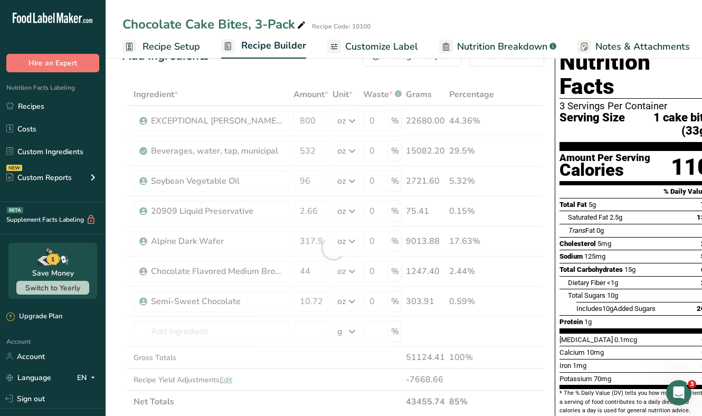
click at [546, 267] on div "Add Ingredients Manage Recipe Delete Recipe Duplicate Recipe Scale Recipe Save …" at bounding box center [337, 421] width 428 height 760
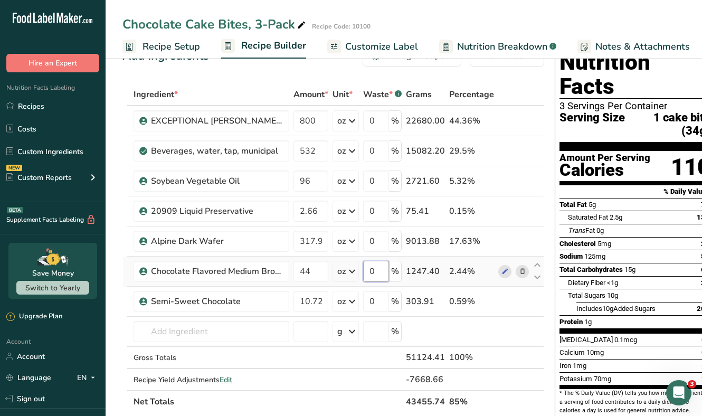
click at [378, 271] on input "0" at bounding box center [376, 271] width 26 height 21
type input "10"
click at [552, 269] on div "Nutrition Facts 3 Servings Per Container Serving Size 1 cake bite (34g) Amount …" at bounding box center [635, 418] width 169 height 754
drag, startPoint x: 381, startPoint y: 270, endPoint x: 370, endPoint y: 271, distance: 11.1
click at [370, 271] on input "10" at bounding box center [376, 271] width 26 height 21
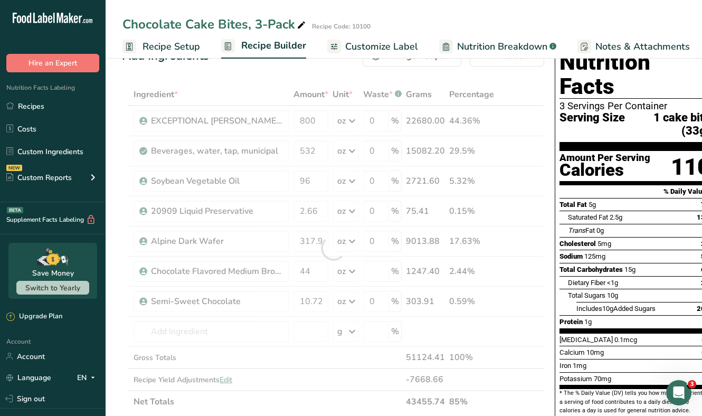
click at [545, 270] on div "Add Ingredients Manage Recipe Delete Recipe Duplicate Recipe Scale Recipe Save …" at bounding box center [337, 421] width 428 height 760
type input "0"
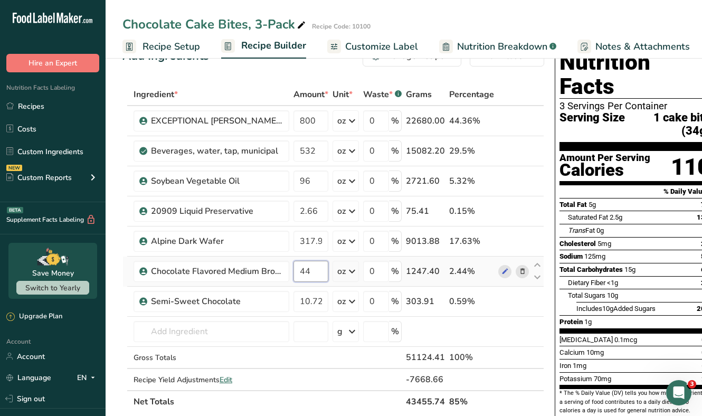
click at [313, 269] on input "44" at bounding box center [311, 271] width 35 height 21
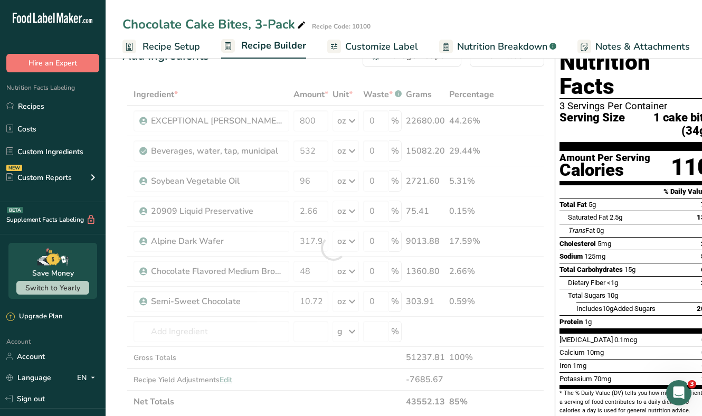
click at [546, 182] on div "Add Ingredients Manage Recipe Delete Recipe Duplicate Recipe Scale Recipe Save …" at bounding box center [337, 421] width 428 height 760
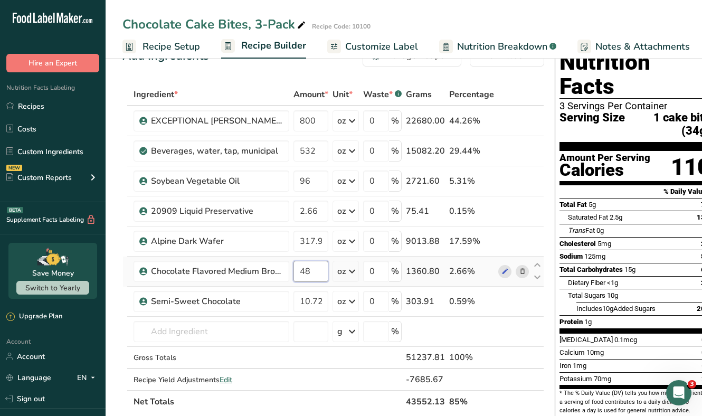
click at [317, 264] on input "48" at bounding box center [311, 271] width 35 height 21
click at [311, 269] on input "48" at bounding box center [311, 271] width 35 height 21
type input "43"
click at [544, 271] on div "Add Ingredients Manage Recipe Delete Recipe Duplicate Recipe Scale Recipe Save …" at bounding box center [337, 421] width 428 height 760
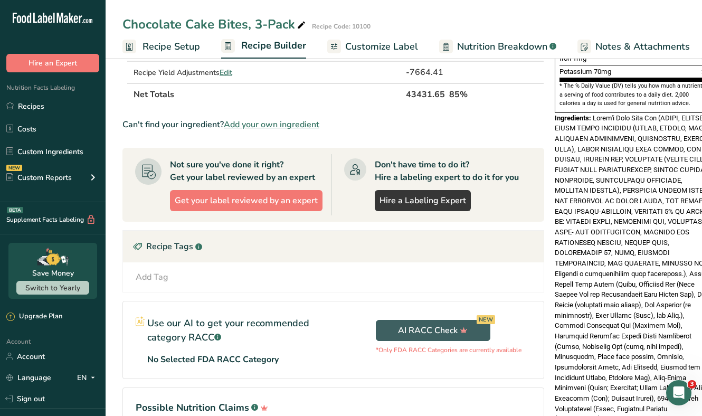
scroll to position [346, 0]
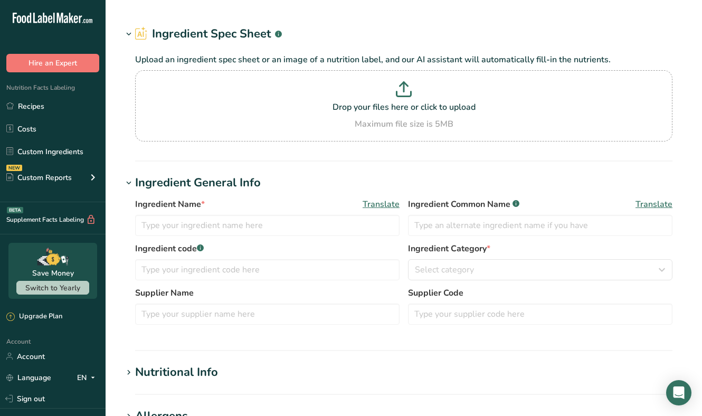
type input "20909 Liquid Preservative"
type textarea "Water, Potassium Sorbate (Preservatives), [MEDICAL_DATA] (Preservatives), Sodiu…"
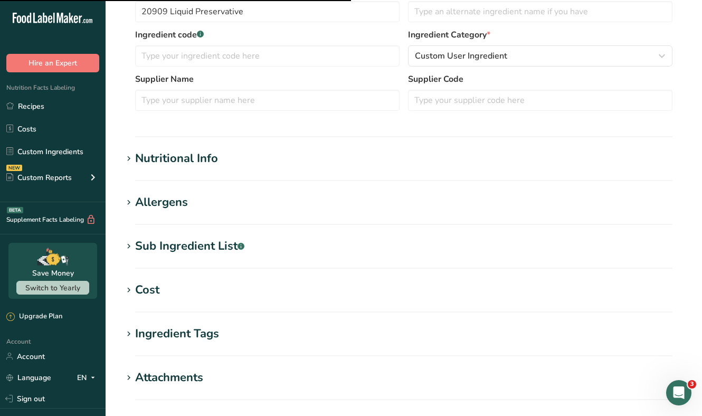
scroll to position [394, 0]
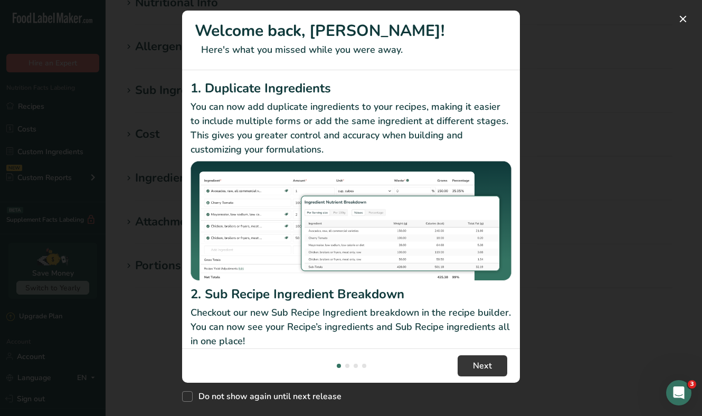
click at [561, 135] on div "New Features" at bounding box center [351, 208] width 702 height 416
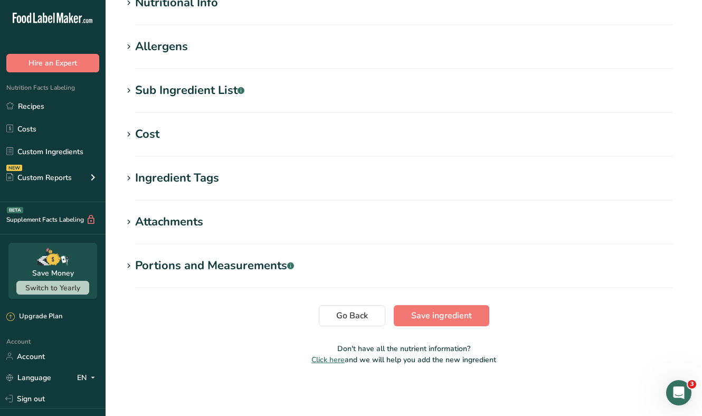
click at [176, 93] on div "Sub Ingredient List .a-a{fill:#347362;}.b-a{fill:#fff;}" at bounding box center [189, 90] width 109 height 17
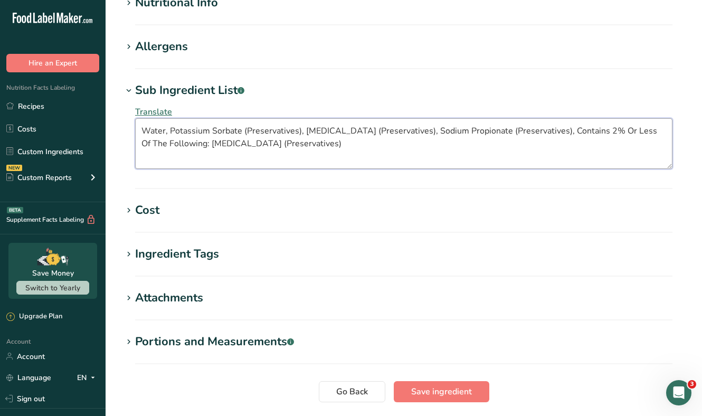
drag, startPoint x: 321, startPoint y: 146, endPoint x: 156, endPoint y: 114, distance: 168.5
click at [156, 114] on div "Translate Water, Potassium Sorbate (Preservatives), Sodium Benzoate (Preservati…" at bounding box center [404, 137] width 563 height 76
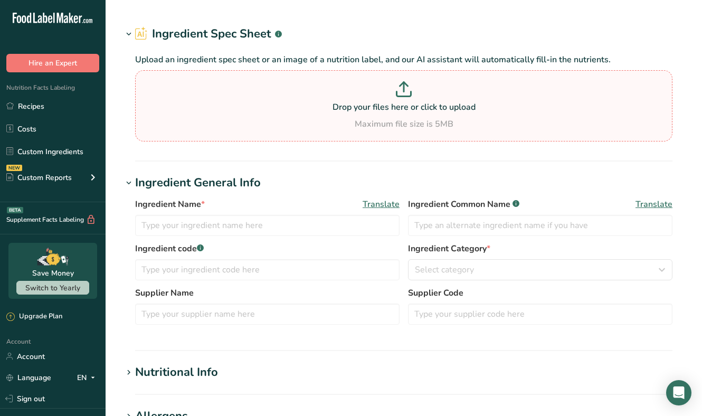
type input "Alpine Dark Wafer"
type input "11938"
type input "[PERSON_NAME]'s"
type textarea "Sugar, Vegetable Oil (Palm Kernel Oil and Hydrogenated Palm Kernel Oil), Cocoa …"
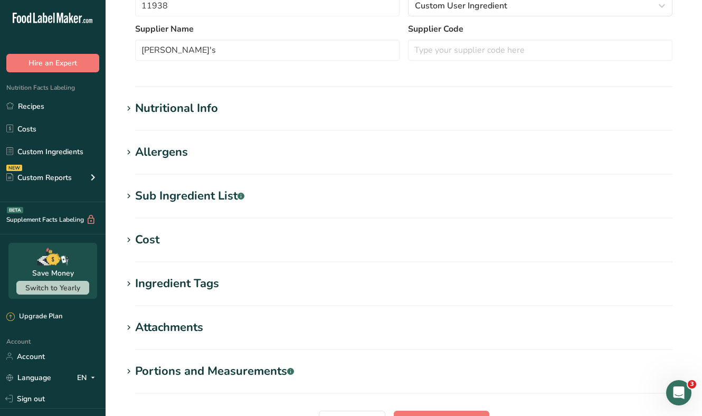
scroll to position [244, 0]
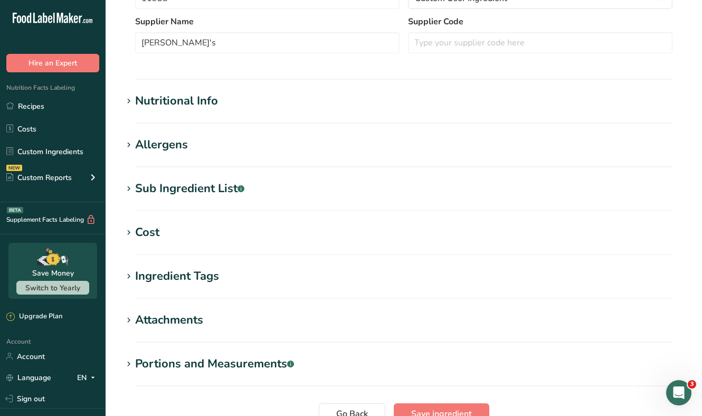
click at [189, 196] on div "Sub Ingredient List .a-a{fill:#347362;}.b-a{fill:#fff;}" at bounding box center [189, 188] width 109 height 17
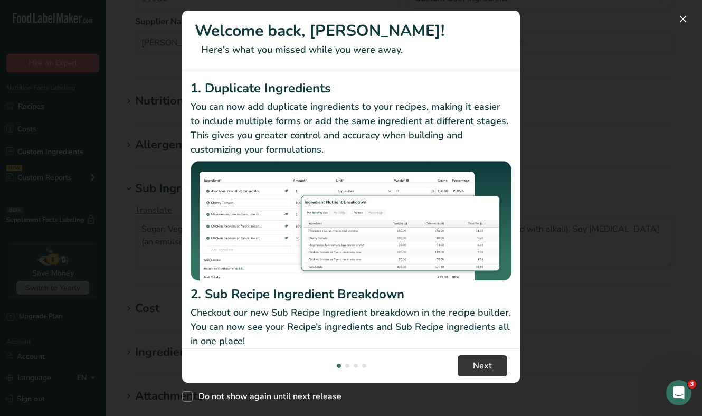
click at [578, 167] on div "New Features" at bounding box center [351, 208] width 702 height 416
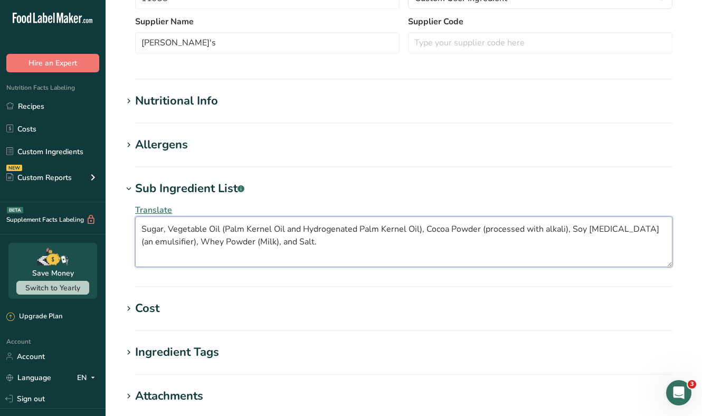
drag, startPoint x: 324, startPoint y: 240, endPoint x: 158, endPoint y: 213, distance: 167.4
click at [158, 213] on div "Translate Sugar, Vegetable Oil (Palm Kernel Oil and Hydrogenated Palm Kernel Oi…" at bounding box center [404, 236] width 563 height 76
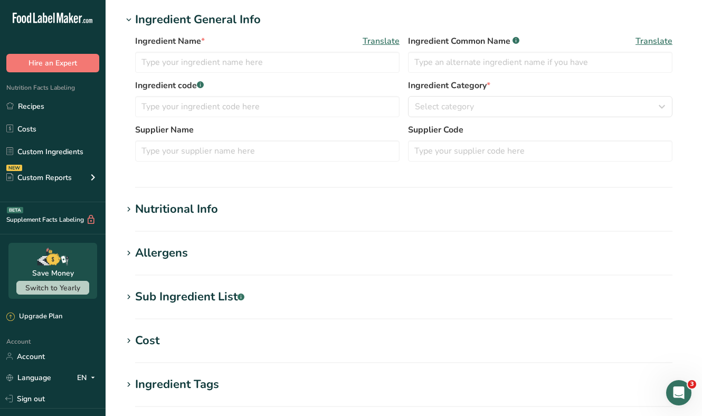
scroll to position [175, 0]
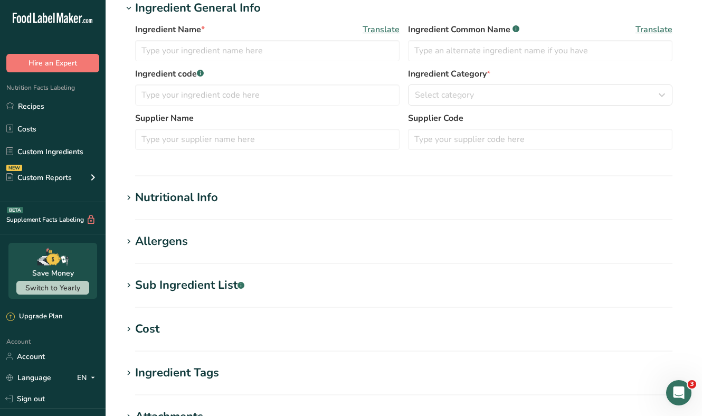
type input "Chocolate Flavored Medium Brown Decorettes"
type input "3074374"
type input "[PERSON_NAME] Food Products, Inc."
type input "3074374"
type textarea "Sugar, Vegetable Oil (palm, palm kernel), Cornstarch, Cocoa with alkali, Dextri…"
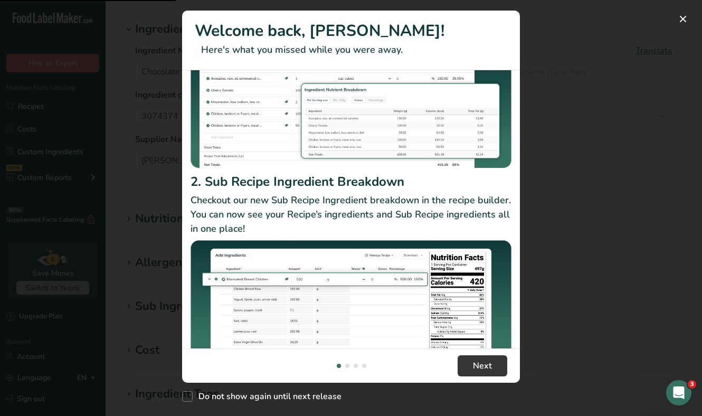
scroll to position [136, 0]
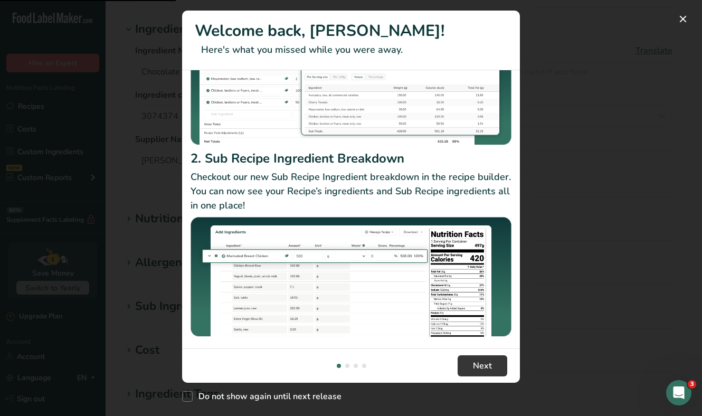
click at [526, 106] on div "New Features" at bounding box center [351, 208] width 702 height 416
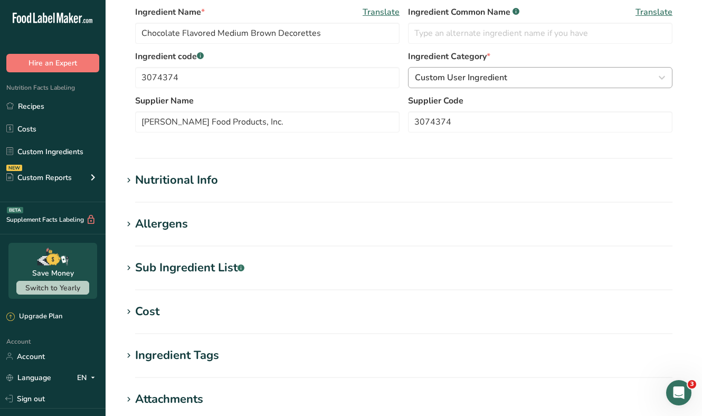
scroll to position [342, 0]
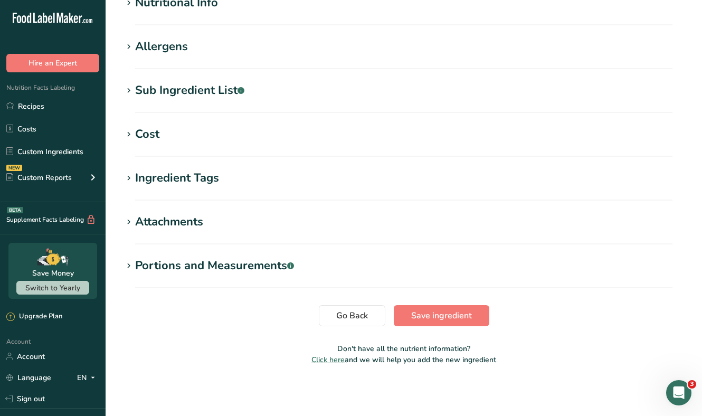
click at [181, 90] on div "Sub Ingredient List .a-a{fill:#347362;}.b-a{fill:#fff;}" at bounding box center [189, 90] width 109 height 17
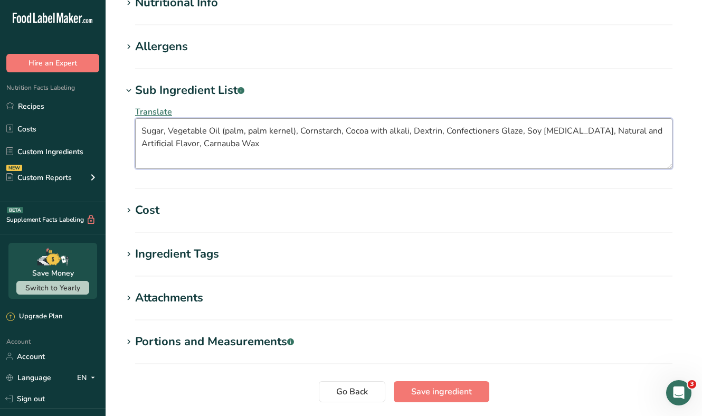
drag, startPoint x: 254, startPoint y: 147, endPoint x: 139, endPoint y: 124, distance: 116.5
click at [139, 124] on textarea "Sugar, Vegetable Oil (palm, palm kernel), Cornstarch, Cocoa with alkali, Dextri…" at bounding box center [404, 143] width 538 height 51
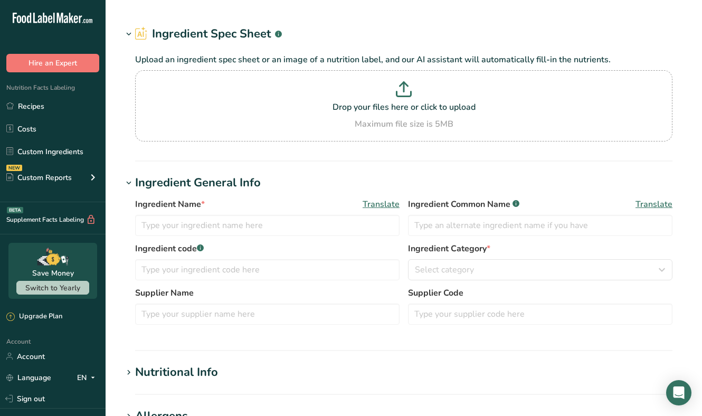
type input "Semi-Sweet Chocolate"
type input "3400061225"
type input "Hershey Chocolate Co."
type input "115070"
type input "24"
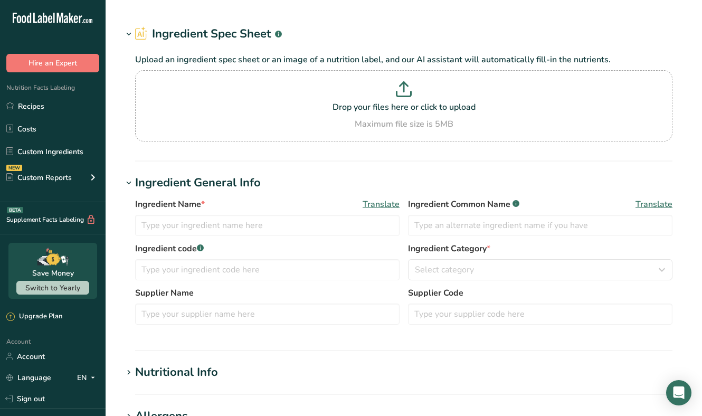
type textarea "Sugar; Chocolate; Cocoa Butter; Milk Fat; [MEDICAL_DATA] (Soy); Natural Flavor"
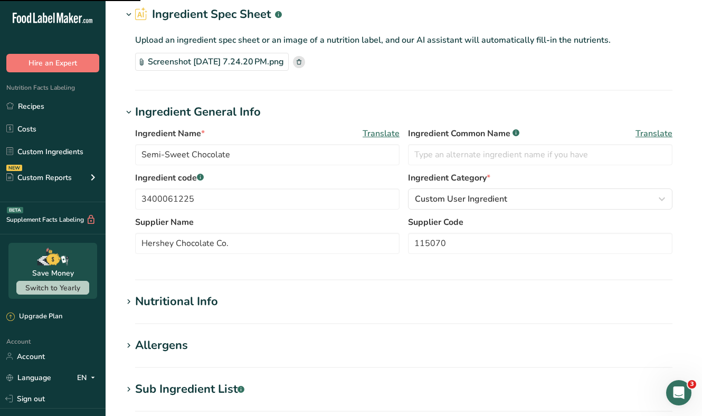
scroll to position [114, 0]
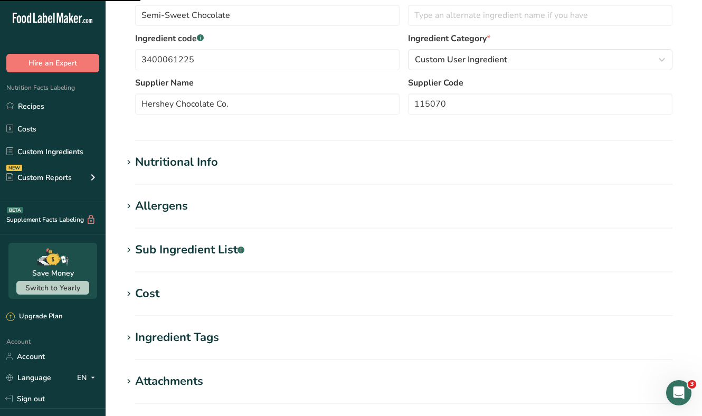
click at [227, 166] on h1 "Nutritional Info" at bounding box center [404, 162] width 563 height 17
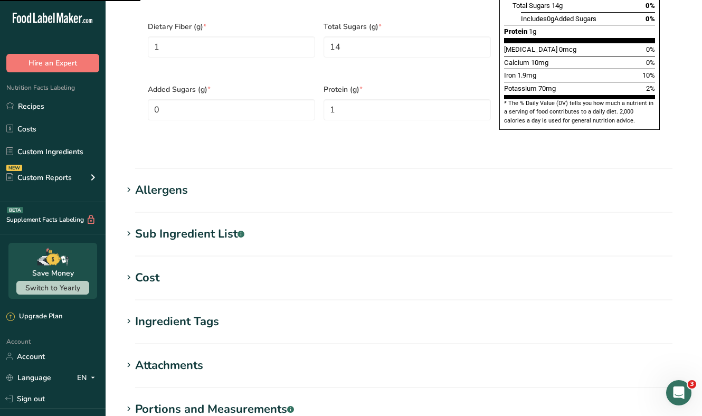
scroll to position [771, 0]
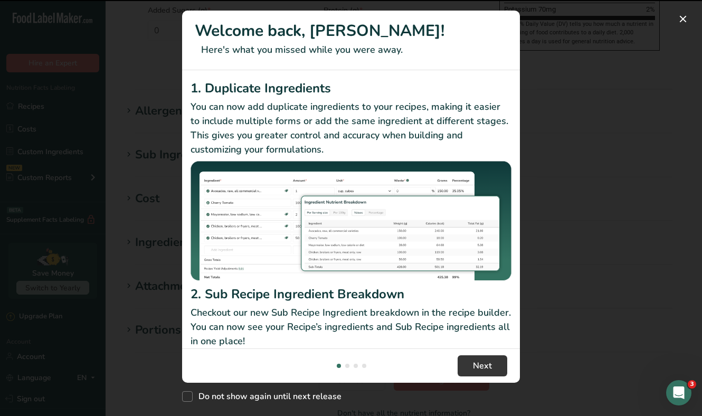
click at [214, 134] on div "1. Duplicate Ingredients You can now add duplicate ingredients to your recipes,…" at bounding box center [351, 182] width 321 height 206
click at [166, 137] on div "New Features" at bounding box center [351, 208] width 702 height 416
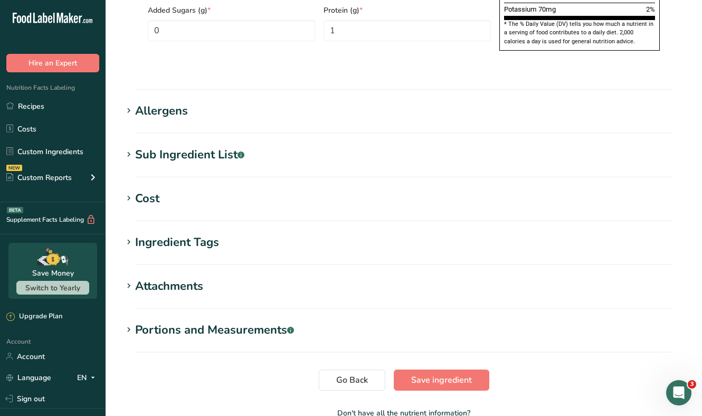
click at [175, 146] on div "Sub Ingredient List .a-a{fill:#347362;}.b-a{fill:#fff;}" at bounding box center [189, 154] width 109 height 17
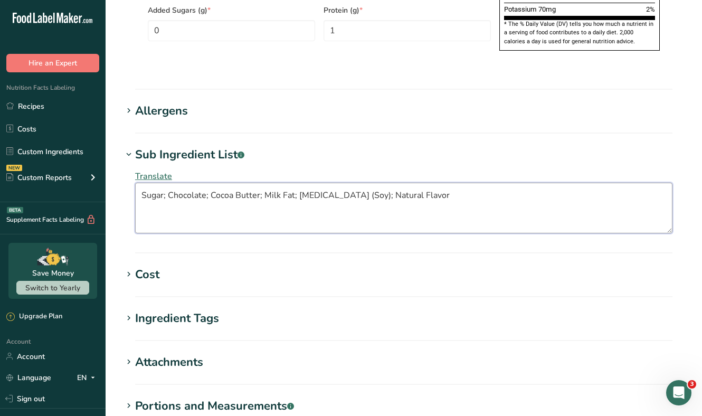
click at [373, 183] on textarea "Sugar; Chocolate; Cocoa Butter; Milk Fat; [MEDICAL_DATA] (Soy); Natural Flavor" at bounding box center [404, 208] width 538 height 51
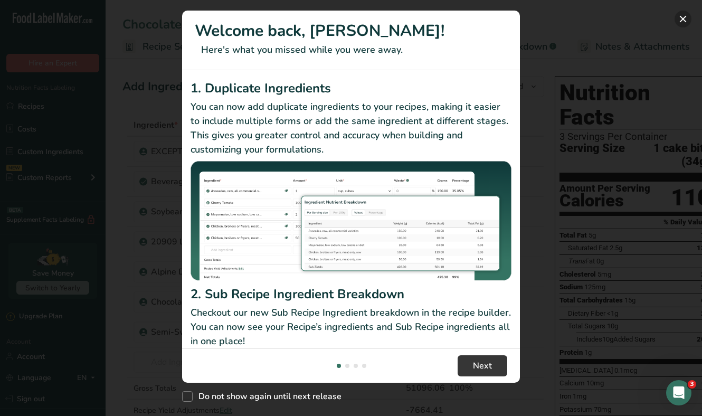
click at [687, 16] on button "New Features" at bounding box center [683, 19] width 17 height 17
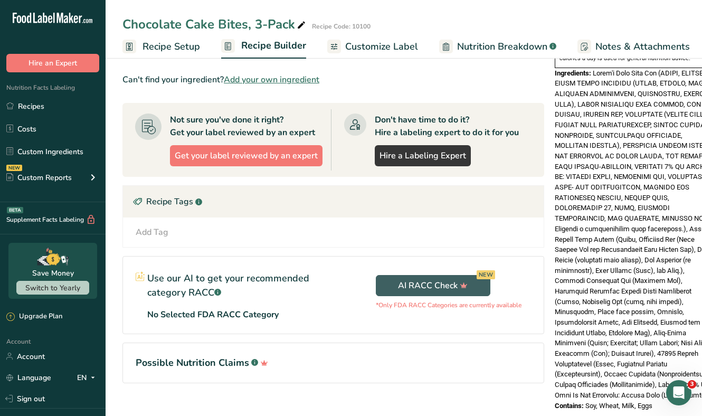
scroll to position [388, 0]
